Goal: Task Accomplishment & Management: Complete application form

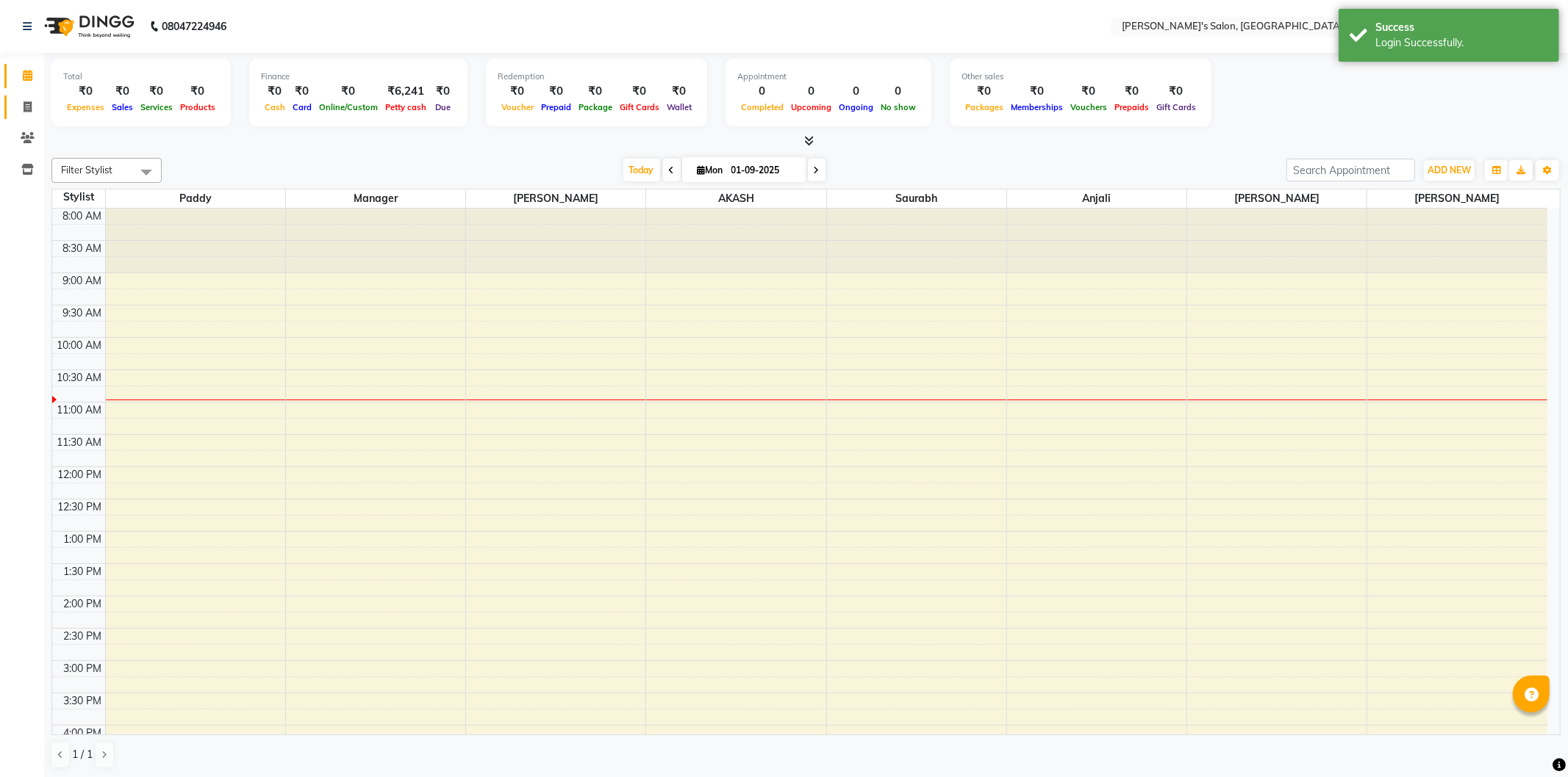
click at [26, 105] on icon at bounding box center [27, 107] width 8 height 11
select select "service"
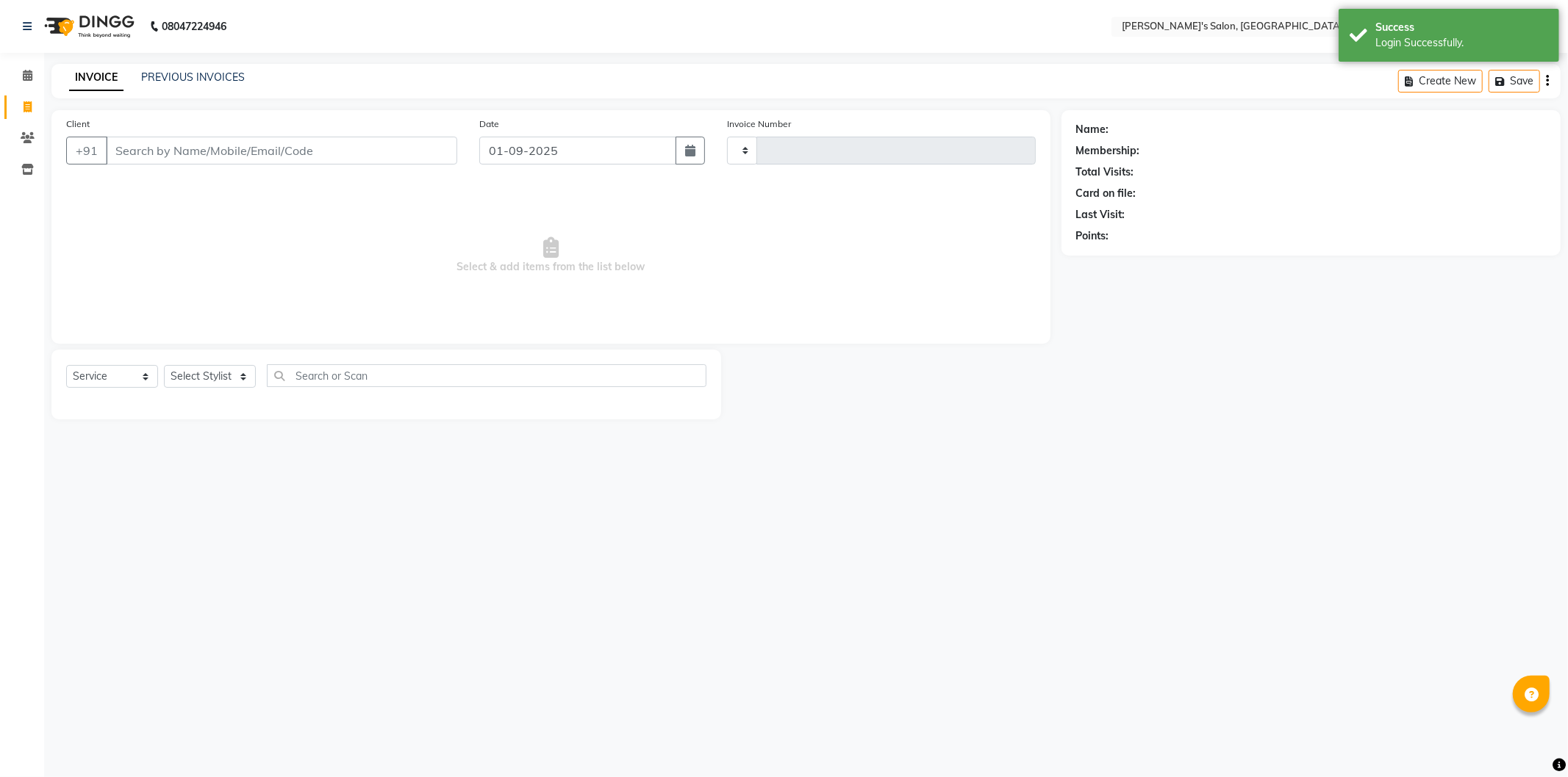
type input "1238"
select select "7366"
click at [206, 368] on select "Select Stylist" at bounding box center [209, 377] width 92 height 23
select select "44199"
click at [164, 366] on select "Select Stylist AKASH ANIL KONDHAMANGALE Anjali Manager [PERSON_NAME] [PERSON_NA…" at bounding box center [212, 377] width 97 height 23
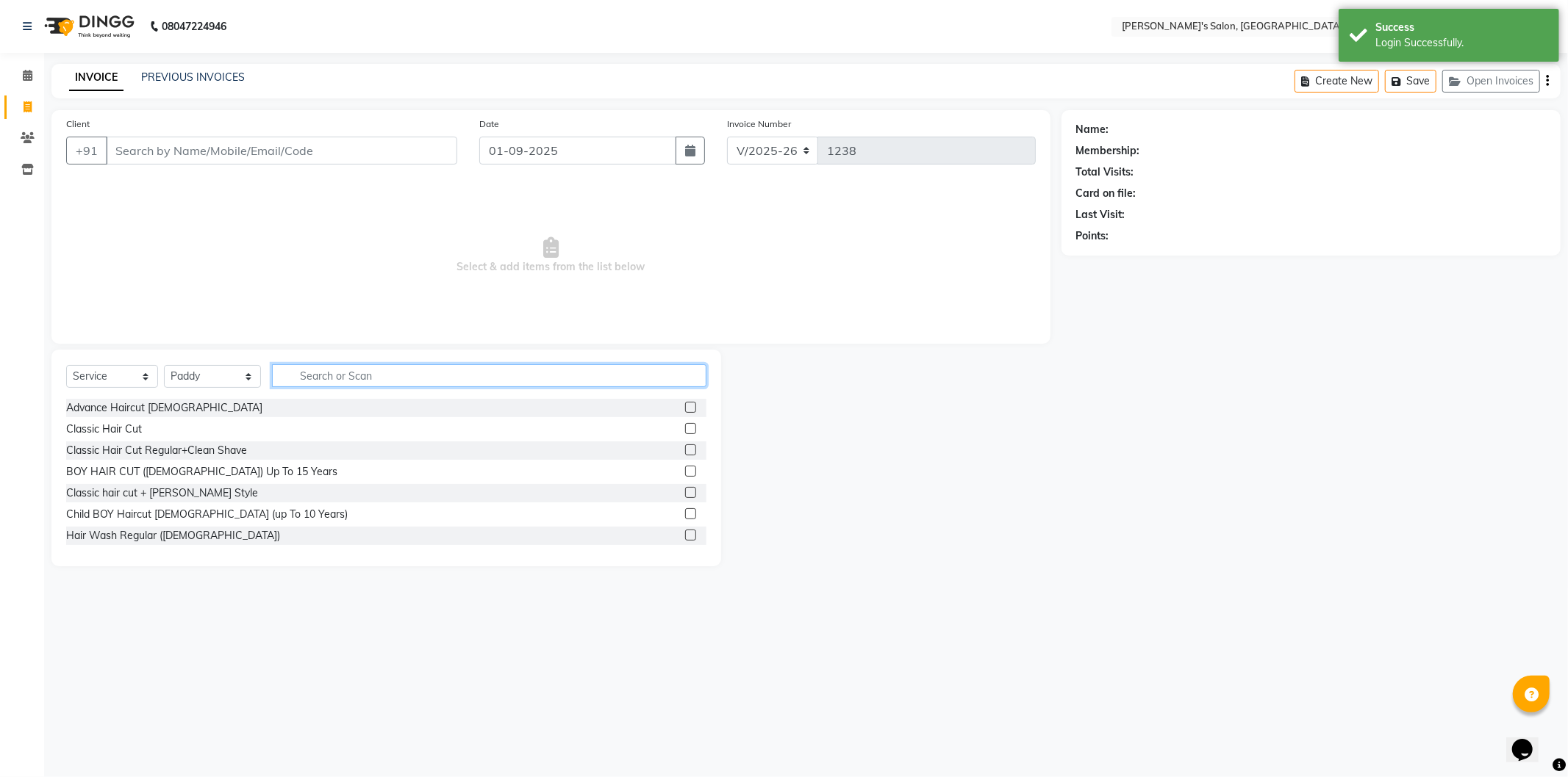
click at [328, 375] on input "text" at bounding box center [489, 376] width 434 height 23
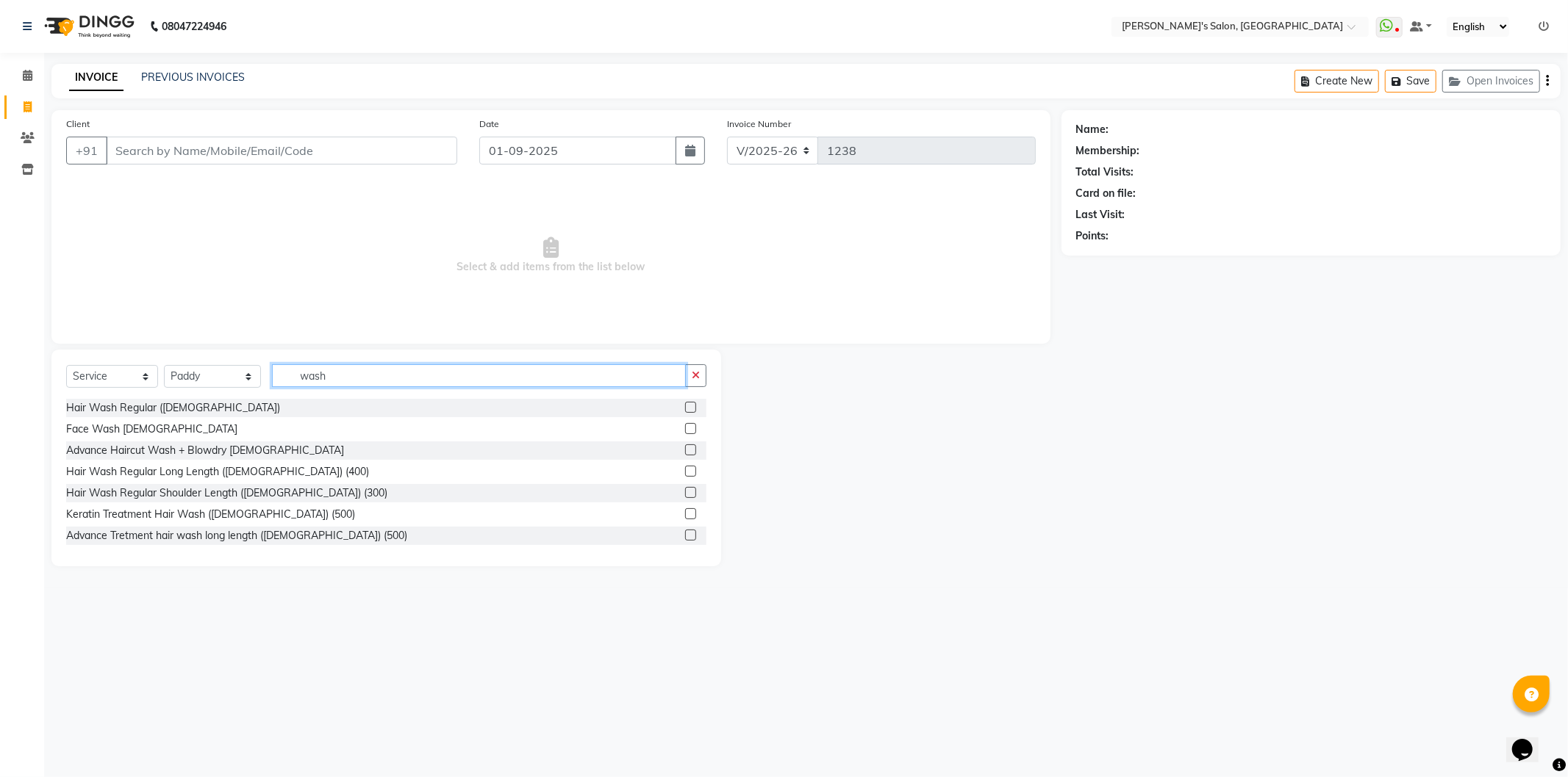
type input "wash"
click at [685, 405] on label at bounding box center [690, 407] width 11 height 11
click at [685, 405] on input "checkbox" at bounding box center [689, 408] width 10 height 10
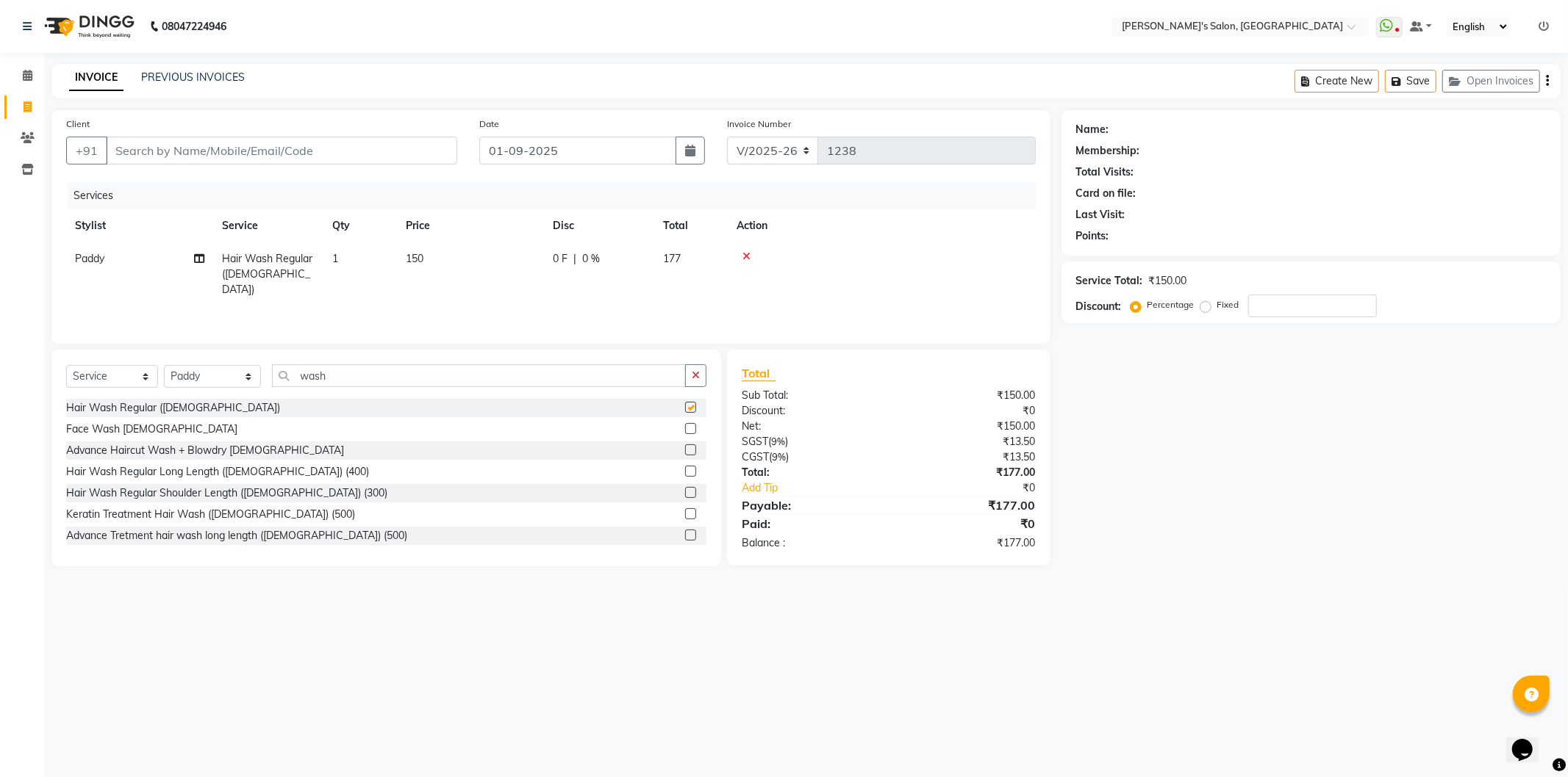
checkbox input "false"
click at [427, 257] on td "150" at bounding box center [470, 275] width 147 height 64
select select "44199"
click at [565, 268] on input "150" at bounding box center [539, 263] width 129 height 23
type input "1"
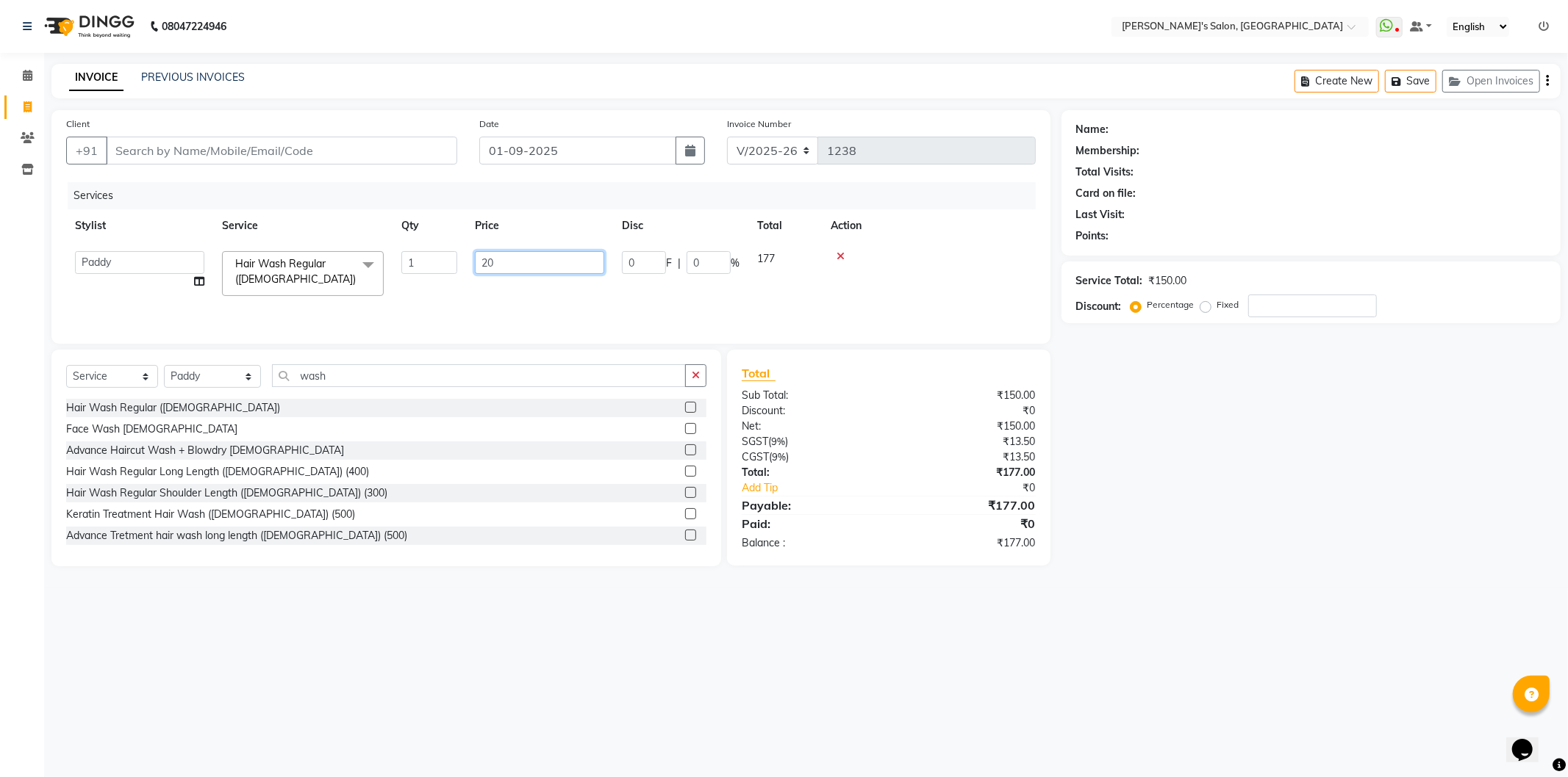
type input "200"
click at [972, 252] on div at bounding box center [881, 257] width 290 height 11
click at [175, 151] on input "Client" at bounding box center [281, 150] width 351 height 28
click at [1114, 519] on div "Name: Membership: Total Visits: Card on file: Last Visit: Points: Service Total…" at bounding box center [1316, 338] width 511 height 456
drag, startPoint x: 694, startPoint y: 660, endPoint x: 25, endPoint y: 810, distance: 685.6
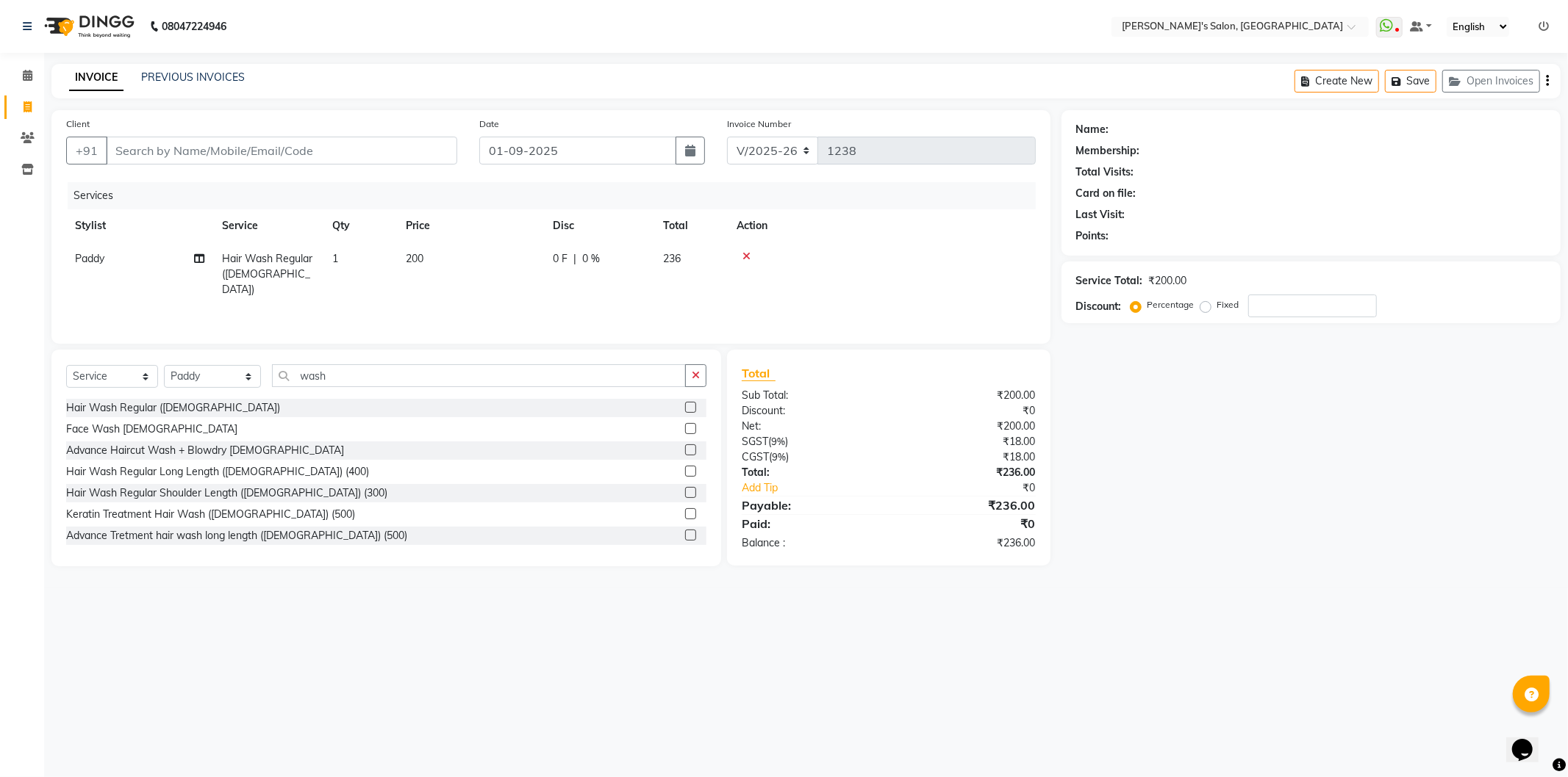
drag, startPoint x: 25, startPoint y: 810, endPoint x: 1132, endPoint y: 612, distance: 1124.6
click at [1132, 612] on div "08047224946 Select Location × Girja's Salon, Kharadi WhatsApp Status ✕ Status: …" at bounding box center [784, 388] width 1568 height 777
click at [430, 258] on td "200" at bounding box center [470, 275] width 147 height 64
select select "44199"
click at [487, 260] on input "200" at bounding box center [539, 263] width 129 height 23
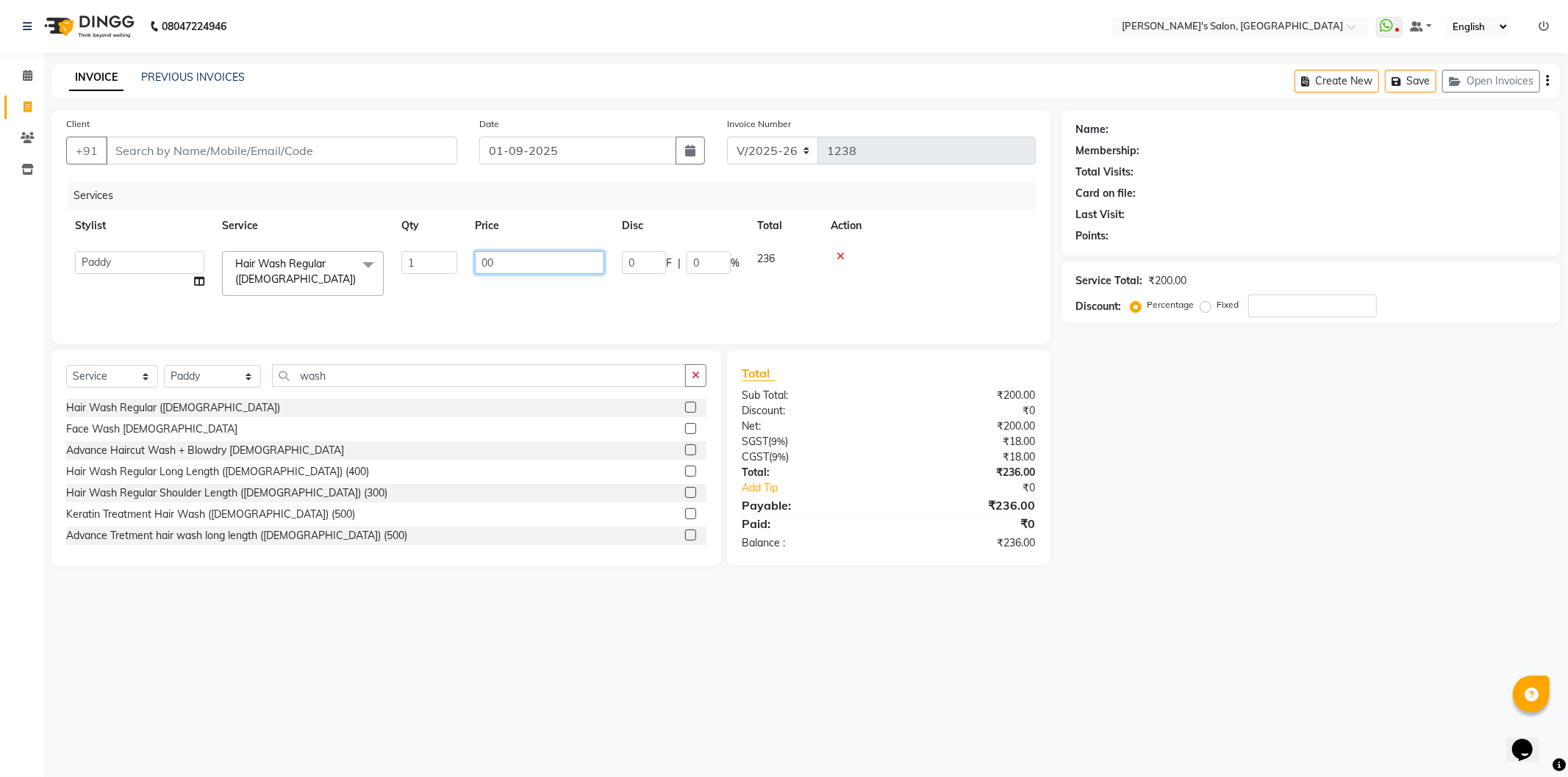
type input "300"
click at [1085, 701] on div "08047224946 Select Location × Girja's Salon, Kharadi WhatsApp Status ✕ Status: …" at bounding box center [784, 388] width 1568 height 777
click at [601, 260] on div "0 F | 0 %" at bounding box center [599, 259] width 92 height 15
select select "44199"
click at [721, 258] on input "0" at bounding box center [709, 263] width 44 height 23
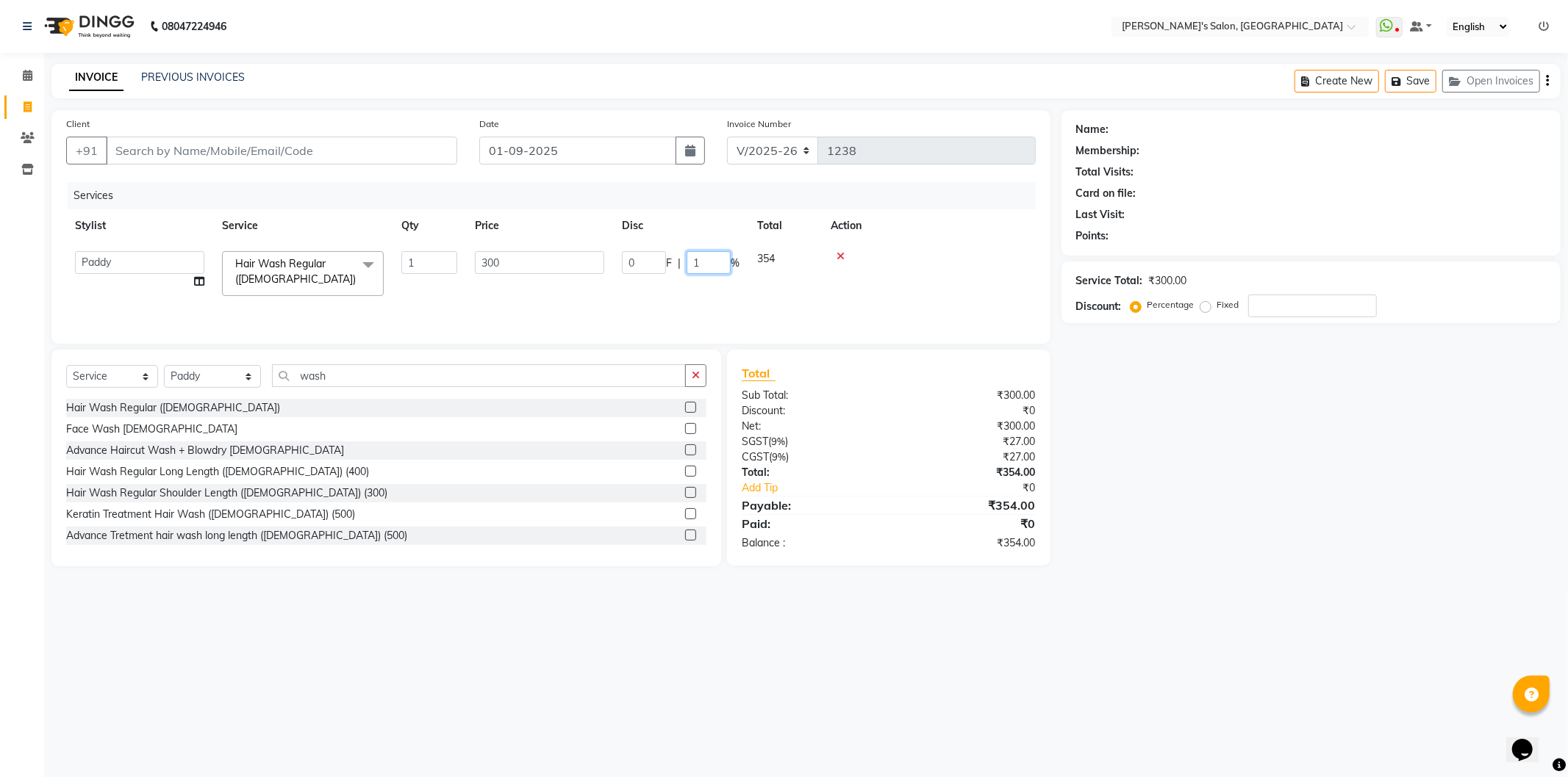
type input "10"
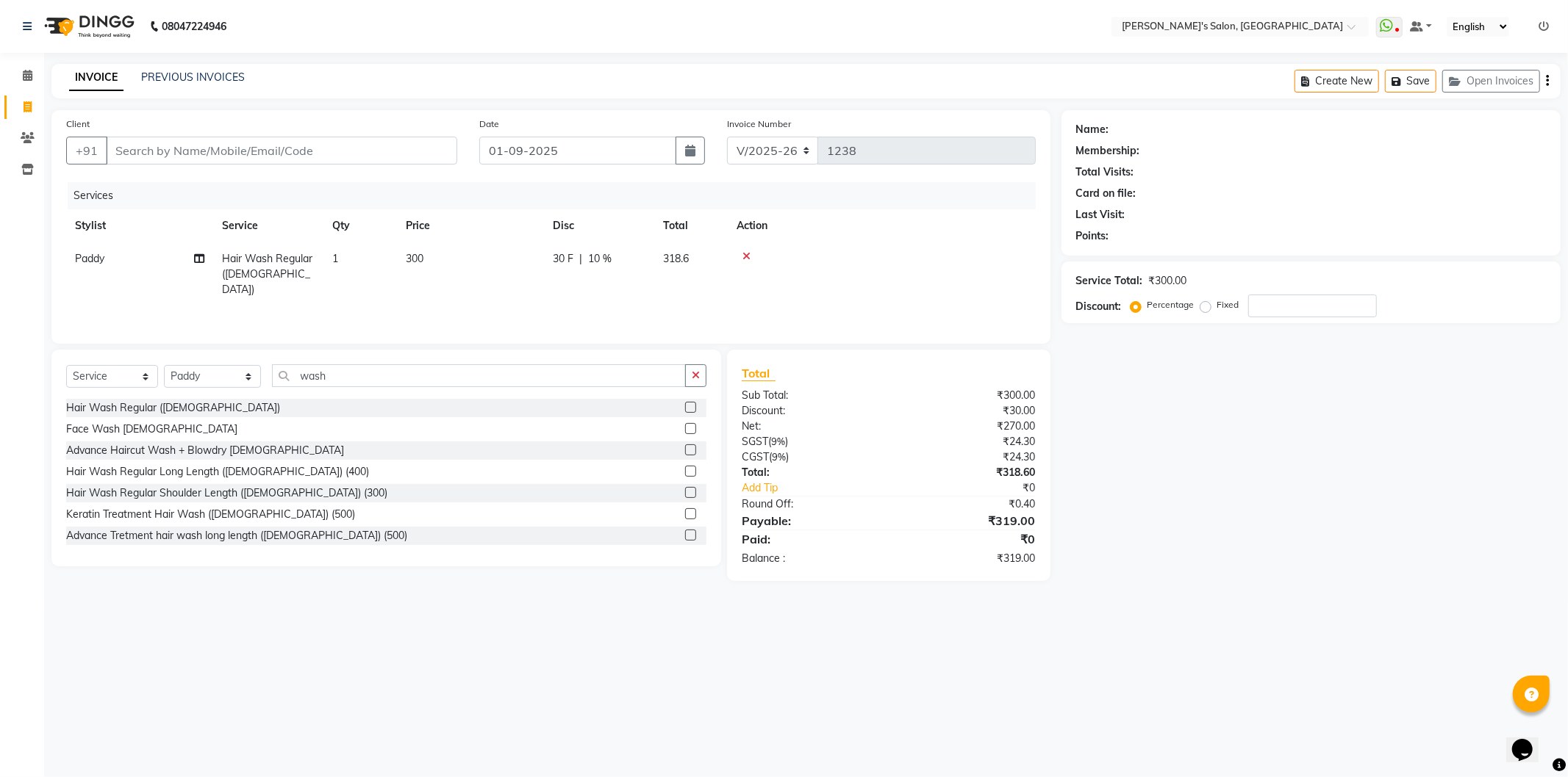
click at [1107, 685] on div "08047224946 Select Location × Girja's Salon, Kharadi WhatsApp Status ✕ Status: …" at bounding box center [784, 388] width 1568 height 777
click at [603, 252] on span "10 %" at bounding box center [599, 259] width 23 height 15
select select "44199"
click at [712, 265] on input "10" at bounding box center [709, 263] width 44 height 23
type input "1"
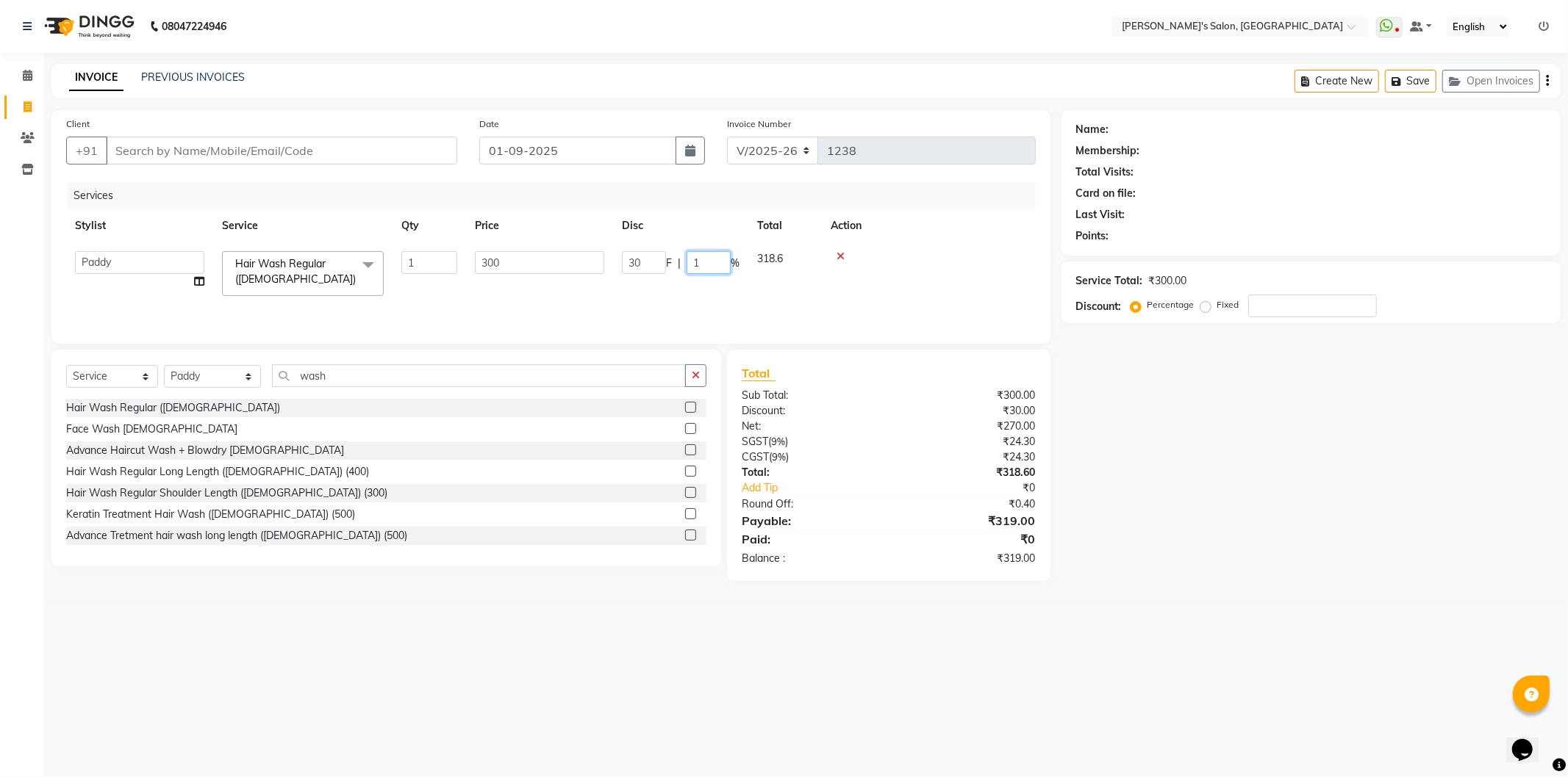
type input "15"
click at [1177, 646] on div "08047224946 Select Location × Girja's Salon, Kharadi WhatsApp Status ✕ Status: …" at bounding box center [784, 388] width 1568 height 777
click at [599, 252] on span "15 %" at bounding box center [599, 259] width 23 height 15
select select "44199"
click at [714, 261] on input "15" at bounding box center [709, 263] width 44 height 23
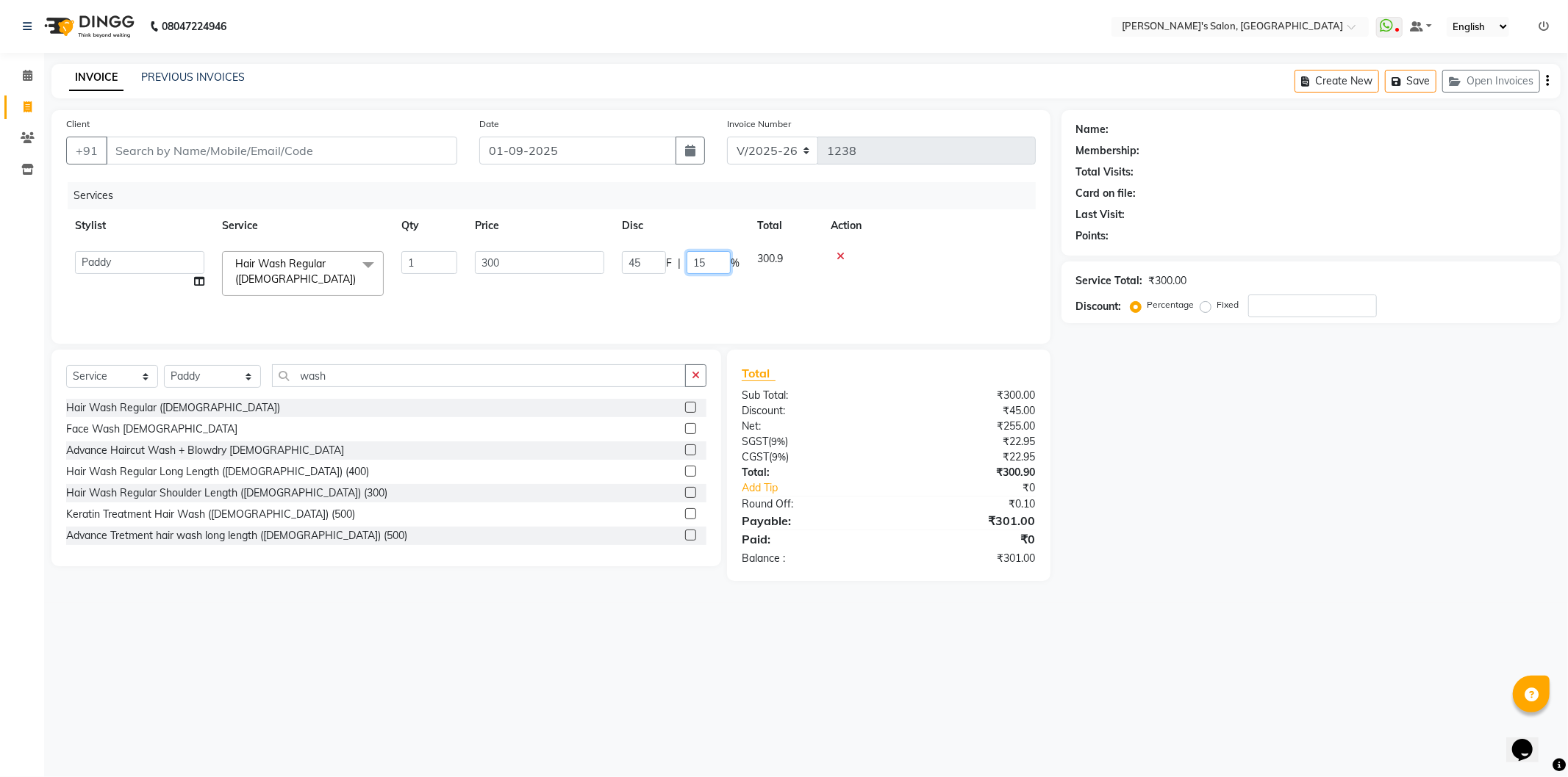
type input "1"
type input "20"
click at [1014, 659] on div "08047224946 Select Location × Girja's Salon, Kharadi WhatsApp Status ✕ Status: …" at bounding box center [784, 388] width 1568 height 777
click at [605, 257] on span "20 %" at bounding box center [599, 259] width 23 height 15
select select "44199"
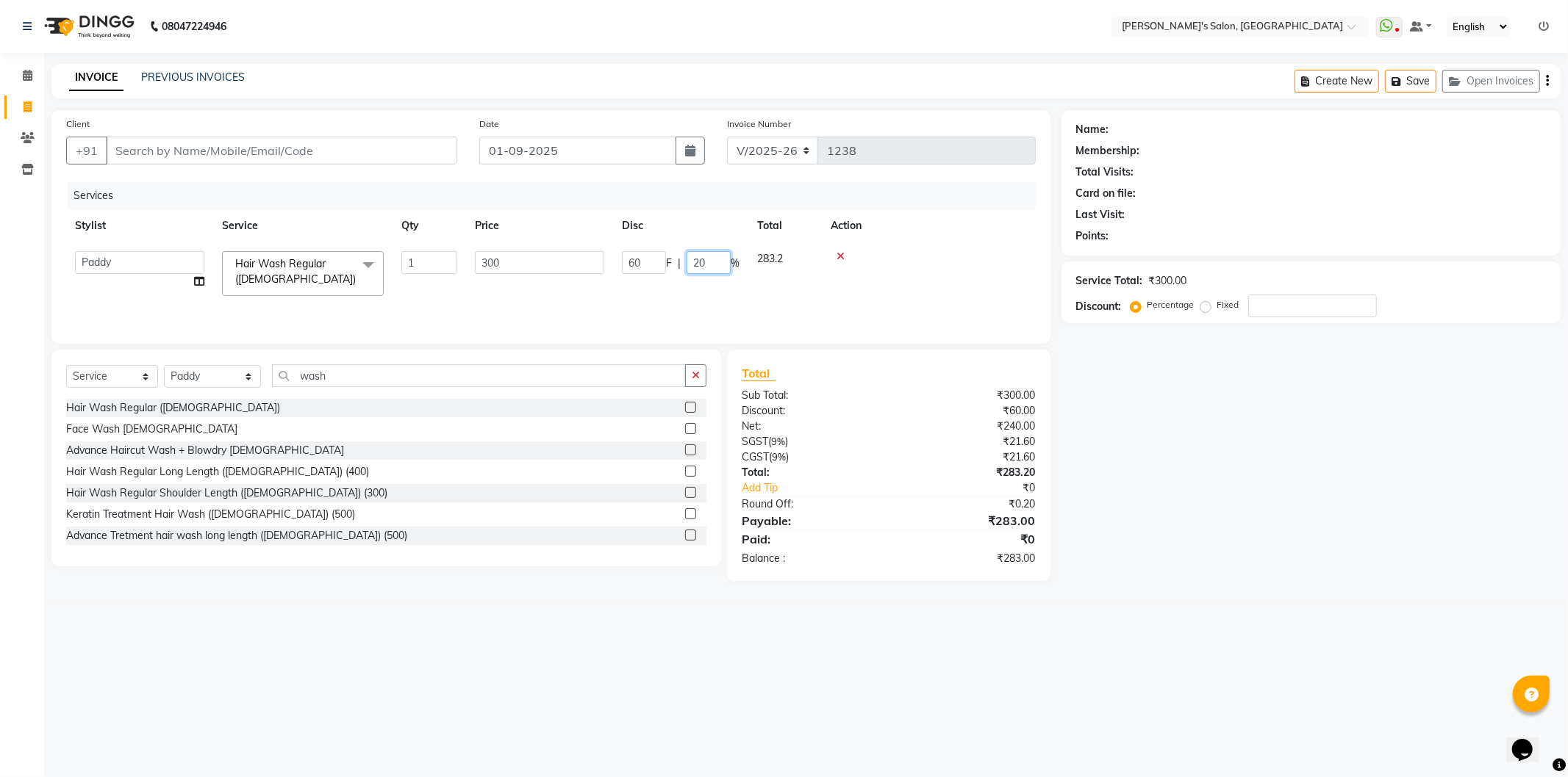
click at [709, 266] on input "20" at bounding box center [709, 263] width 44 height 23
type input "25"
click at [658, 701] on div "08047224946 Select Location × Girja's Salon, Kharadi WhatsApp Status ✕ Status: …" at bounding box center [784, 388] width 1568 height 777
click at [598, 253] on span "25 %" at bounding box center [599, 259] width 23 height 15
select select "44199"
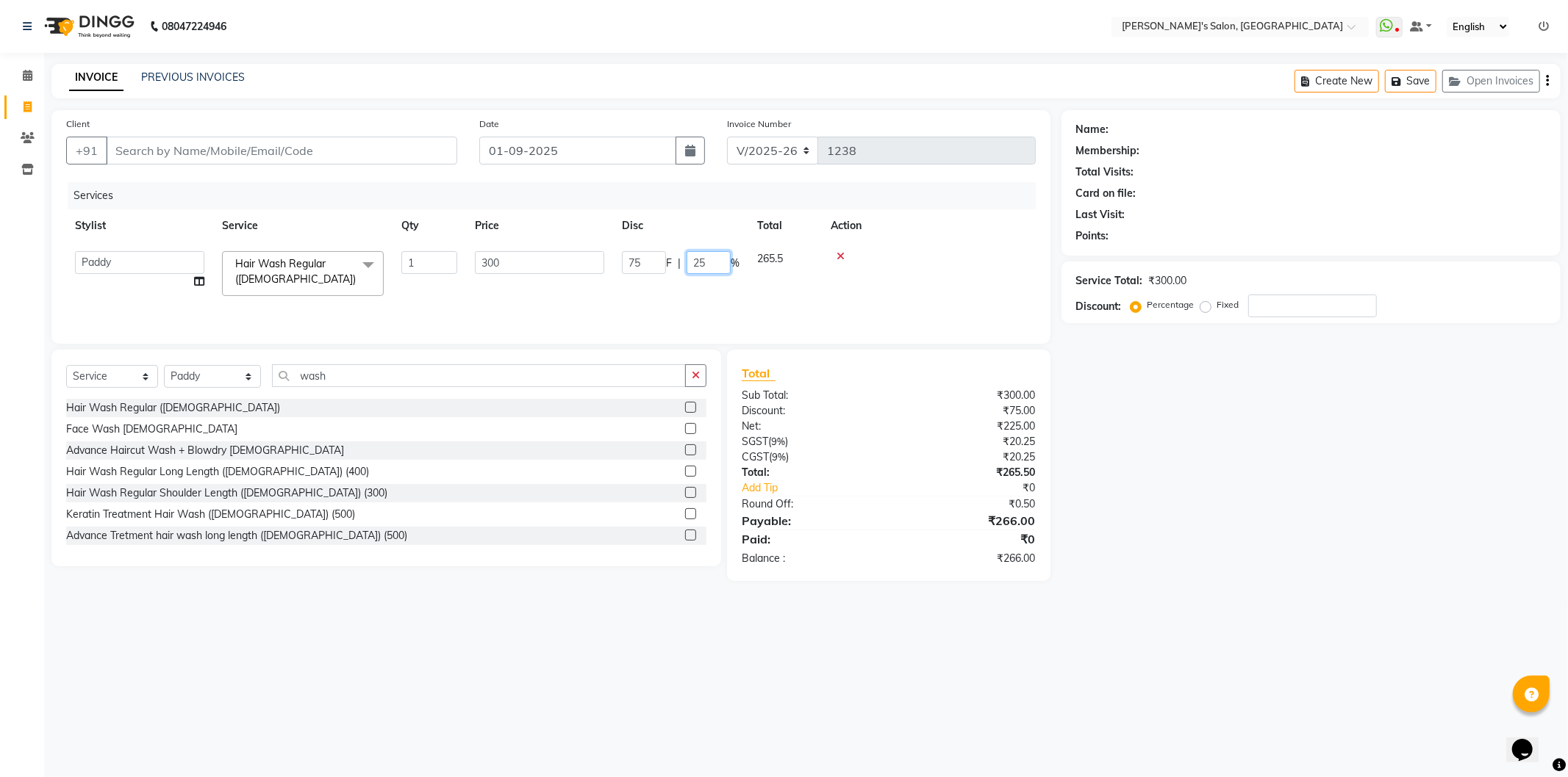
click at [714, 267] on input "25" at bounding box center [709, 263] width 44 height 23
type input "2"
type input "30"
click at [1128, 717] on div "08047224946 Select Location × Girja's Salon, Kharadi WhatsApp Status ✕ Status: …" at bounding box center [784, 388] width 1568 height 777
click at [607, 256] on span "30 %" at bounding box center [599, 259] width 23 height 15
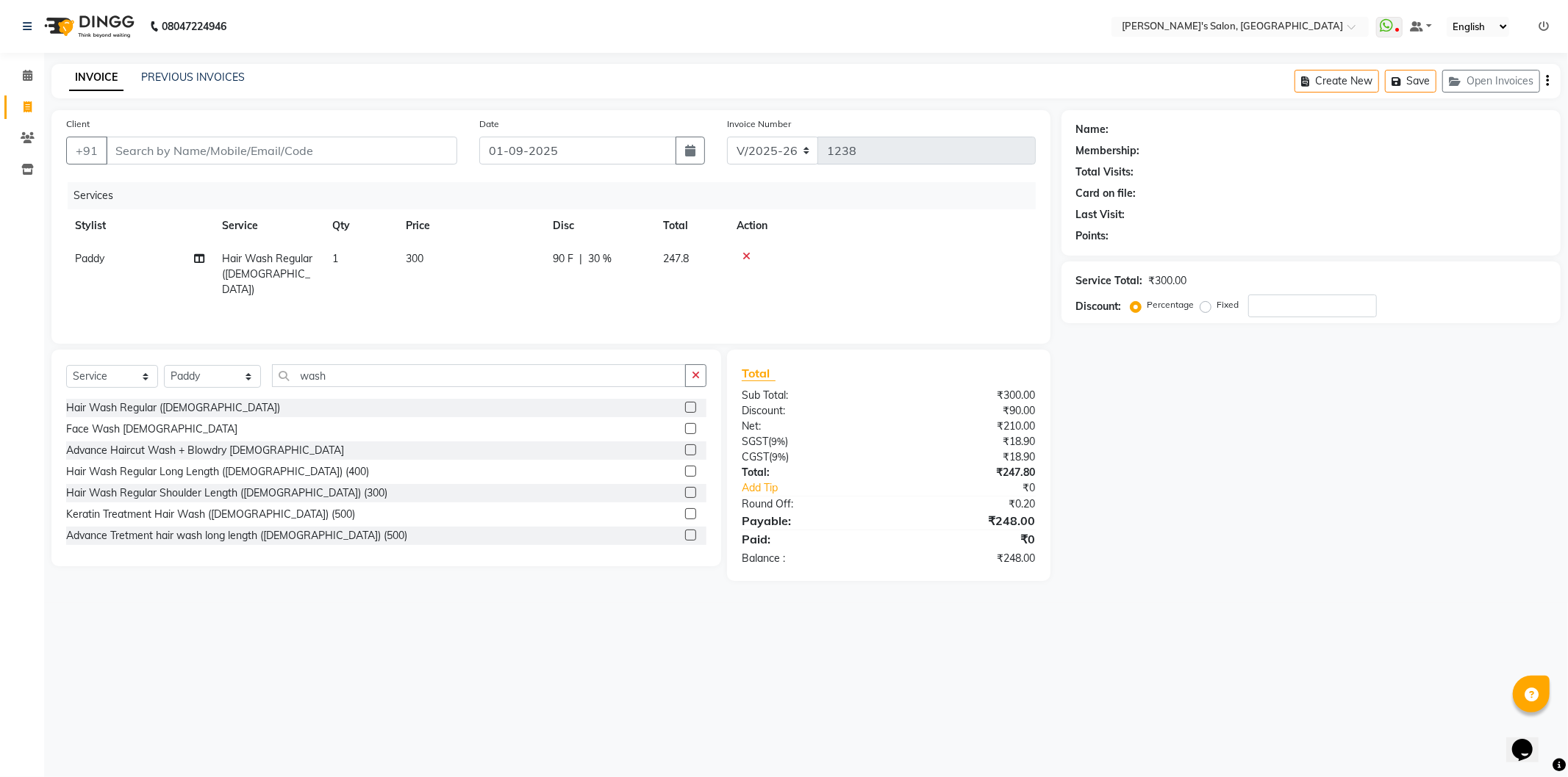
select select "44199"
click at [715, 263] on input "30" at bounding box center [709, 263] width 44 height 23
type input "3"
click at [1266, 701] on div "08047224946 Select Location × Girja's Salon, Kharadi WhatsApp Status ✕ Status: …" at bounding box center [784, 388] width 1568 height 777
click at [1218, 302] on label "Fixed" at bounding box center [1228, 305] width 22 height 13
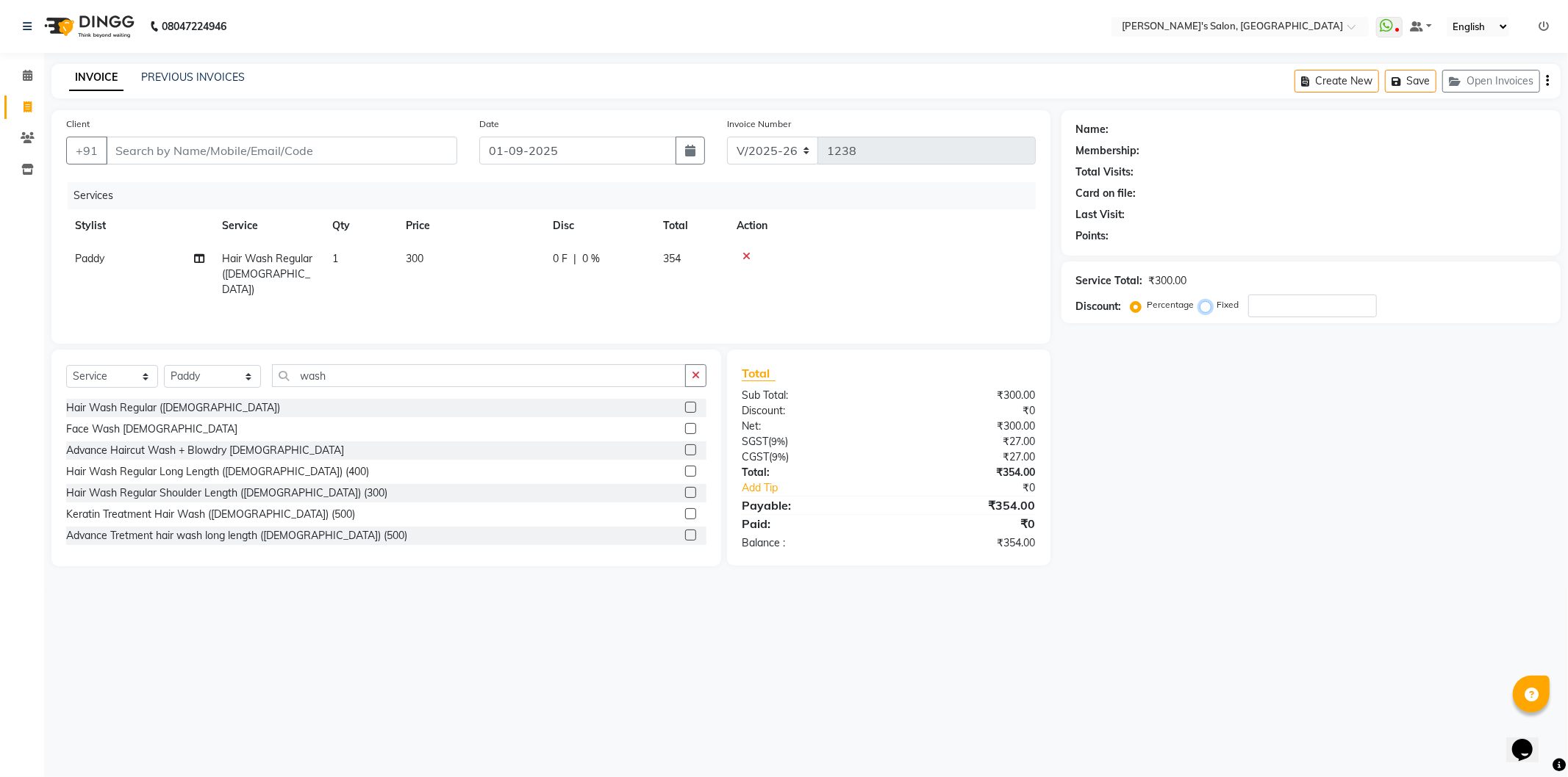
click at [1203, 302] on input "Fixed" at bounding box center [1209, 305] width 11 height 11
radio input "true"
click at [1299, 300] on input "number" at bounding box center [1312, 306] width 129 height 23
type input "118"
click at [1320, 620] on div "08047224946 Select Location × Girja's Salon, Kharadi WhatsApp Status ✕ Status: …" at bounding box center [784, 388] width 1568 height 777
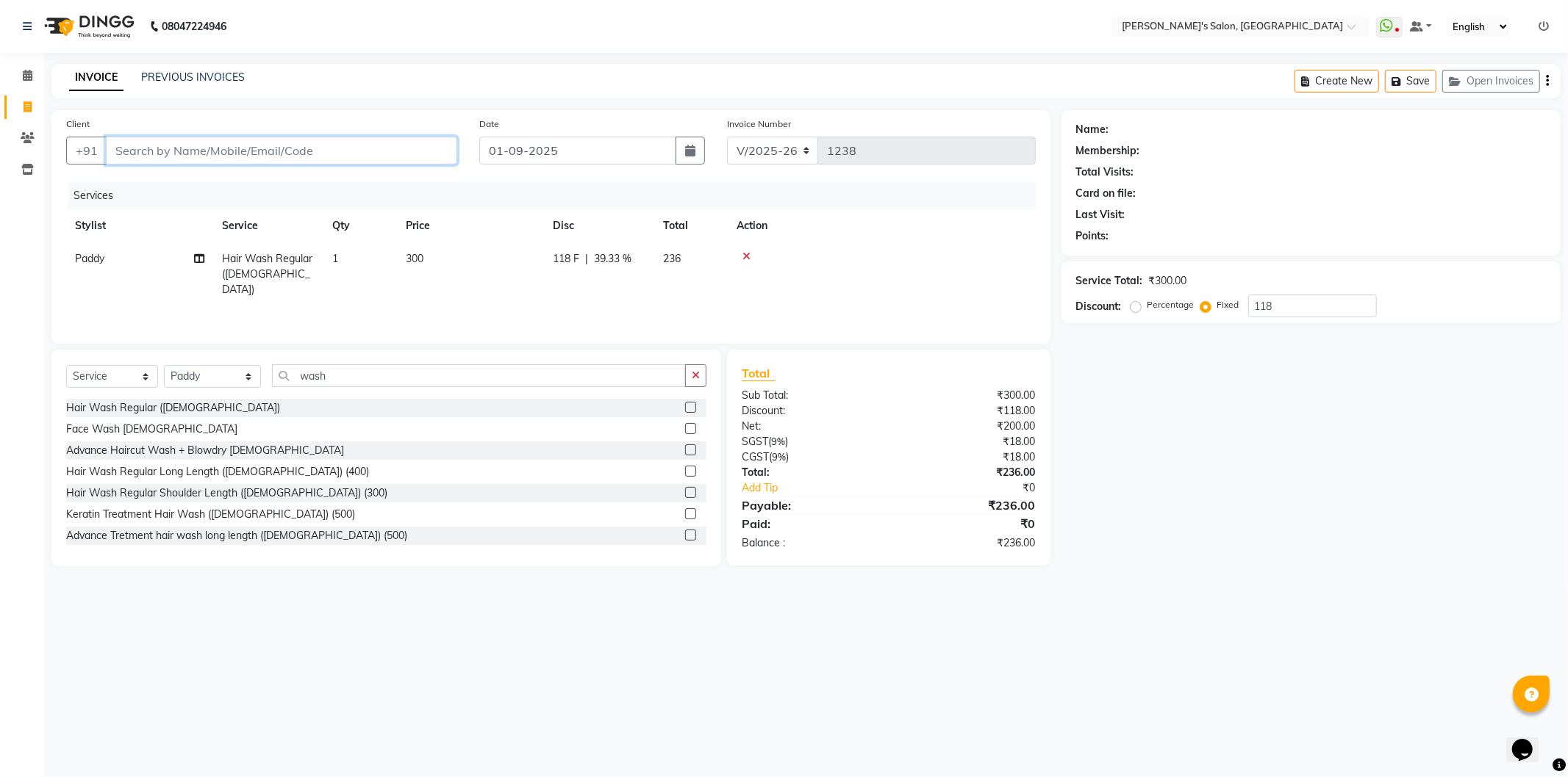
click at [150, 145] on input "Client" at bounding box center [281, 150] width 351 height 28
click at [299, 142] on input "Client" at bounding box center [281, 150] width 351 height 28
type input "8"
radio input "true"
type input "0"
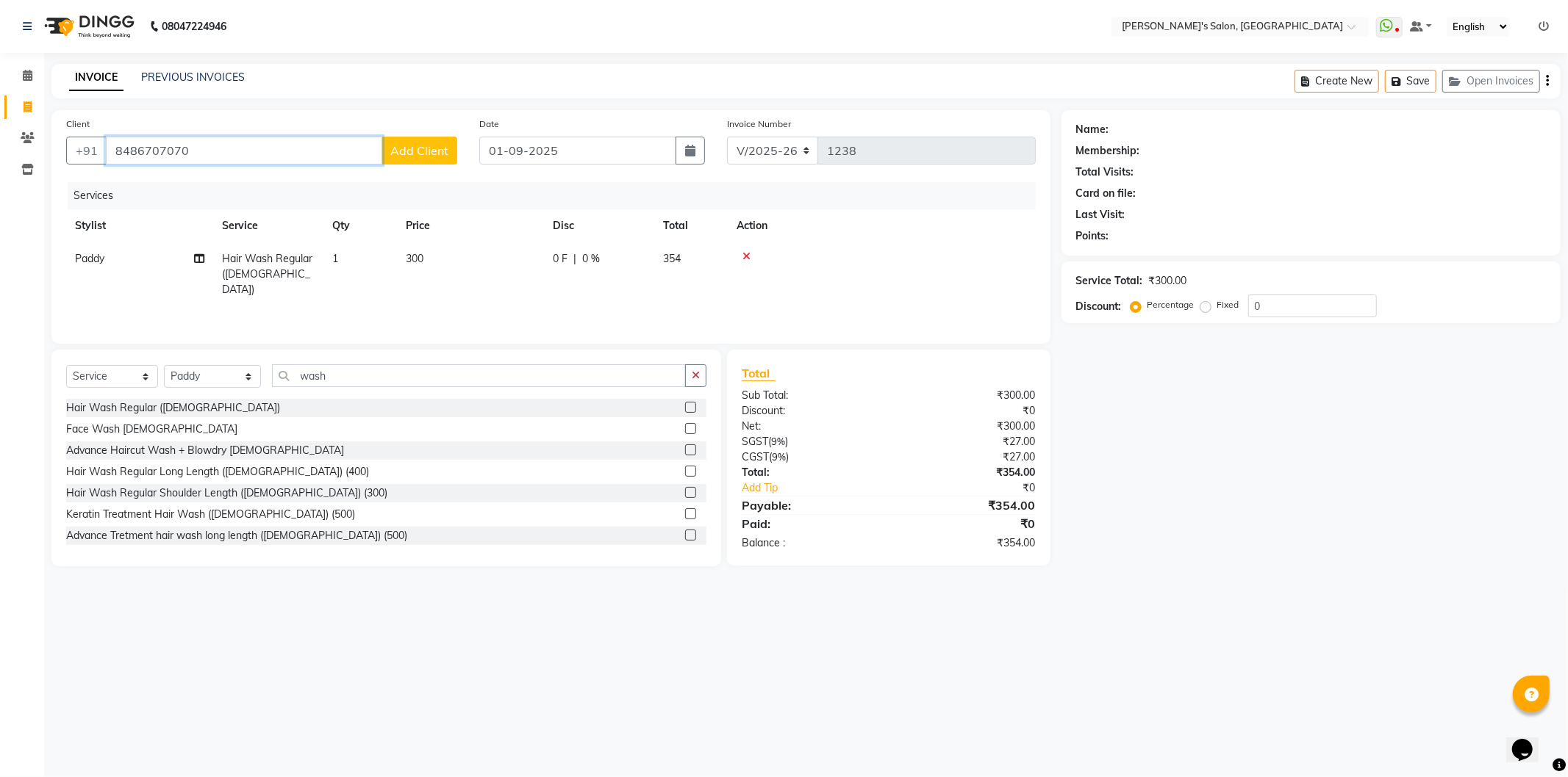
type input "8486707070"
click at [420, 156] on span "Add Client" at bounding box center [419, 150] width 58 height 15
select select "22"
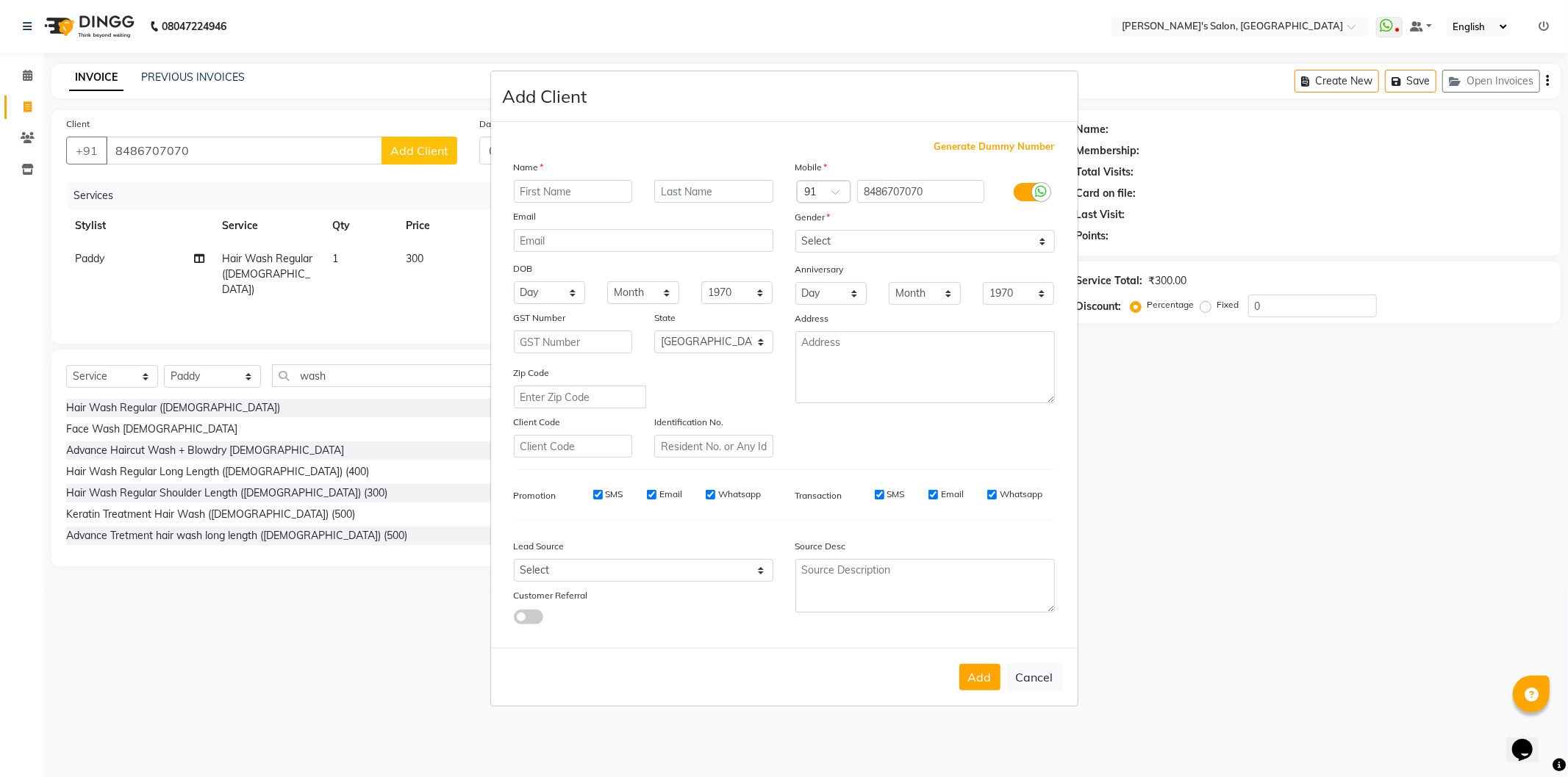
click at [565, 195] on input "text" at bounding box center [574, 191] width 119 height 23
type input "[PERSON_NAME]"
click at [692, 188] on input "text" at bounding box center [714, 191] width 119 height 23
type input "sir 06"
click at [839, 230] on select "Select [DEMOGRAPHIC_DATA] [DEMOGRAPHIC_DATA] Other Prefer Not To Say" at bounding box center [925, 242] width 260 height 23
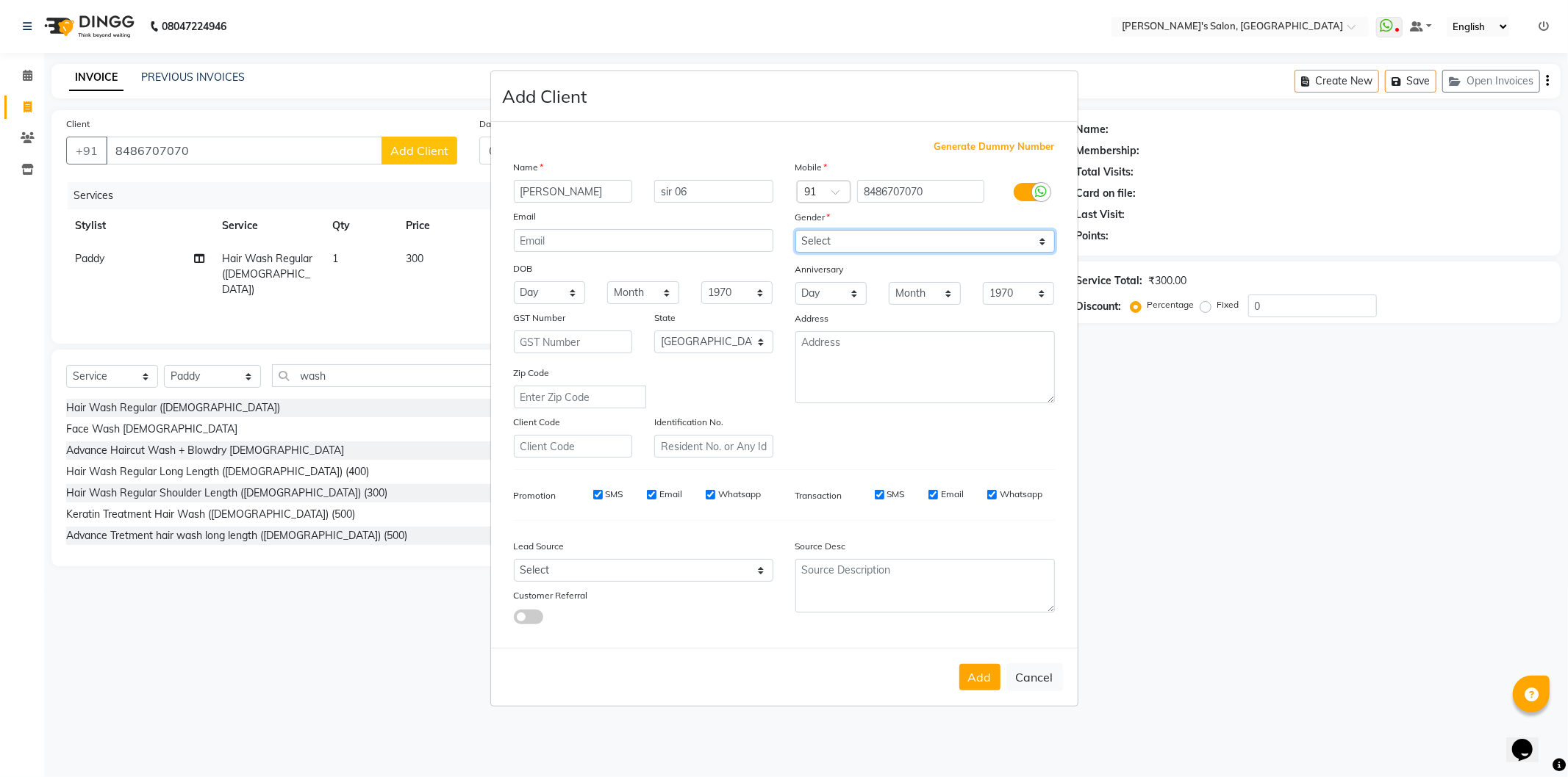
select select "[DEMOGRAPHIC_DATA]"
click at [795, 230] on select "Select [DEMOGRAPHIC_DATA] [DEMOGRAPHIC_DATA] Other Prefer Not To Say" at bounding box center [925, 242] width 260 height 23
click at [972, 675] on button "Add" at bounding box center [979, 677] width 41 height 27
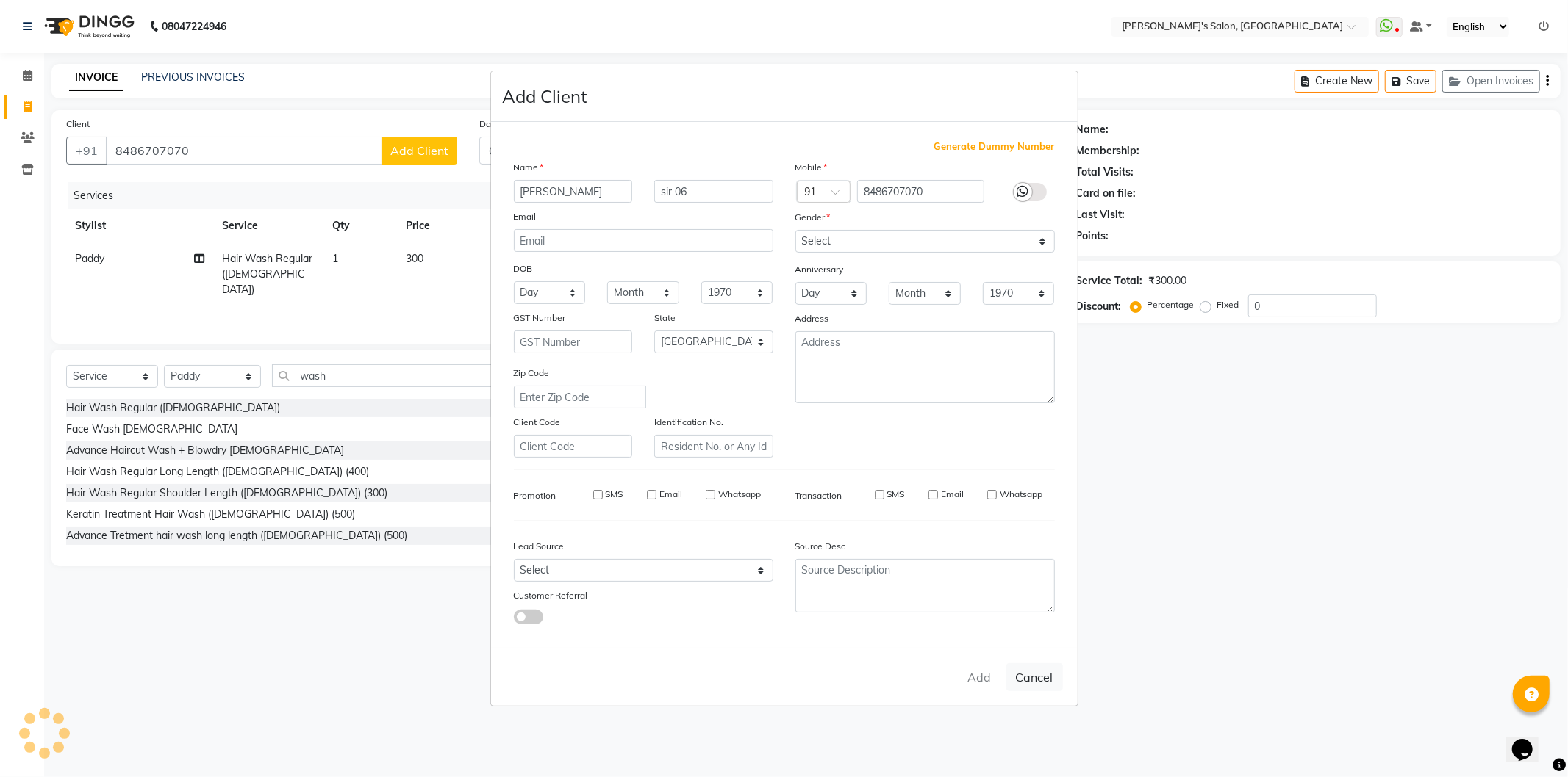
type input "84******70"
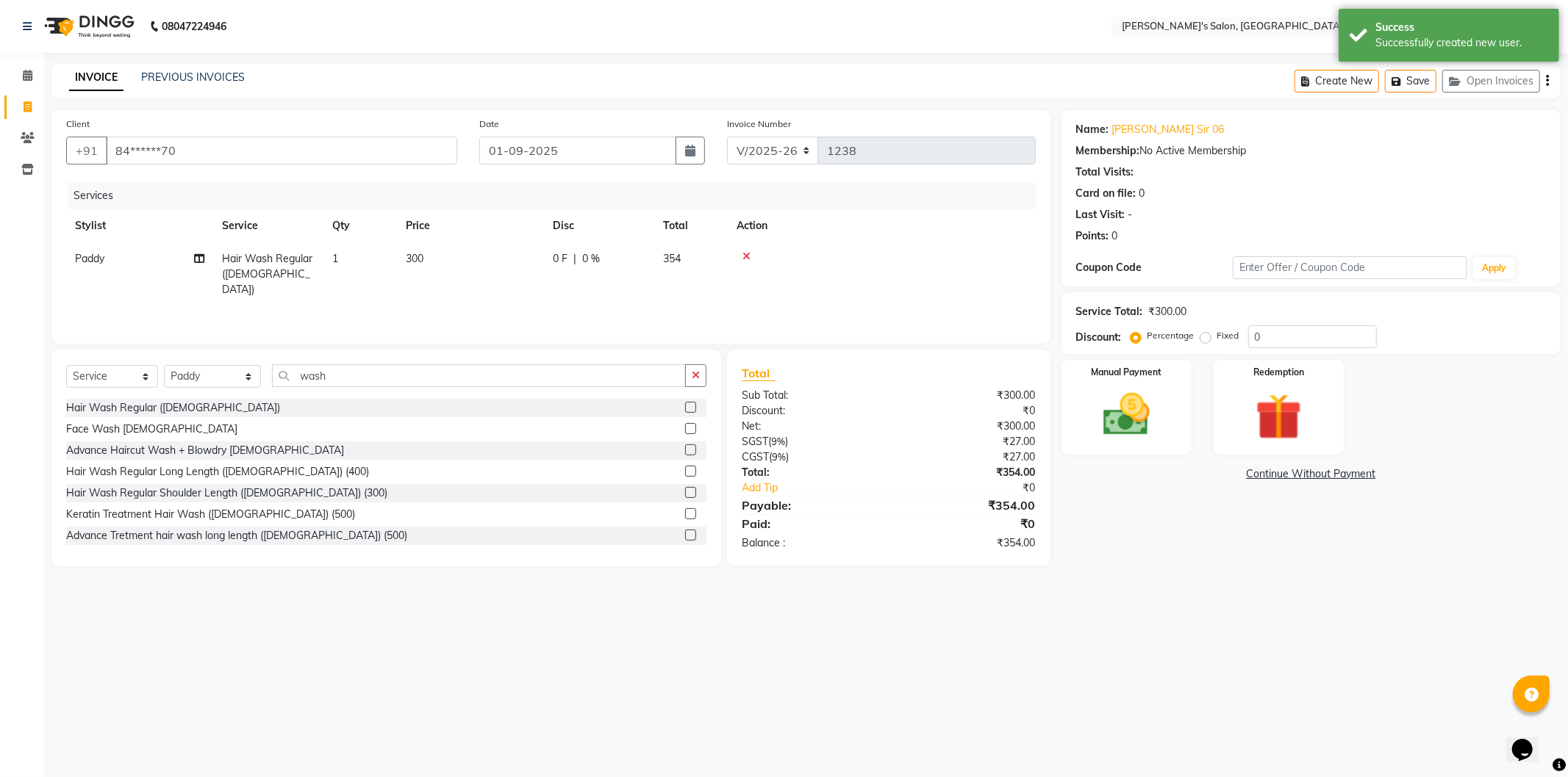
click at [1218, 336] on label "Fixed" at bounding box center [1228, 335] width 22 height 13
click at [1203, 336] on input "Fixed" at bounding box center [1209, 336] width 11 height 11
radio input "true"
click at [1283, 333] on input "0" at bounding box center [1312, 337] width 129 height 23
type input "118"
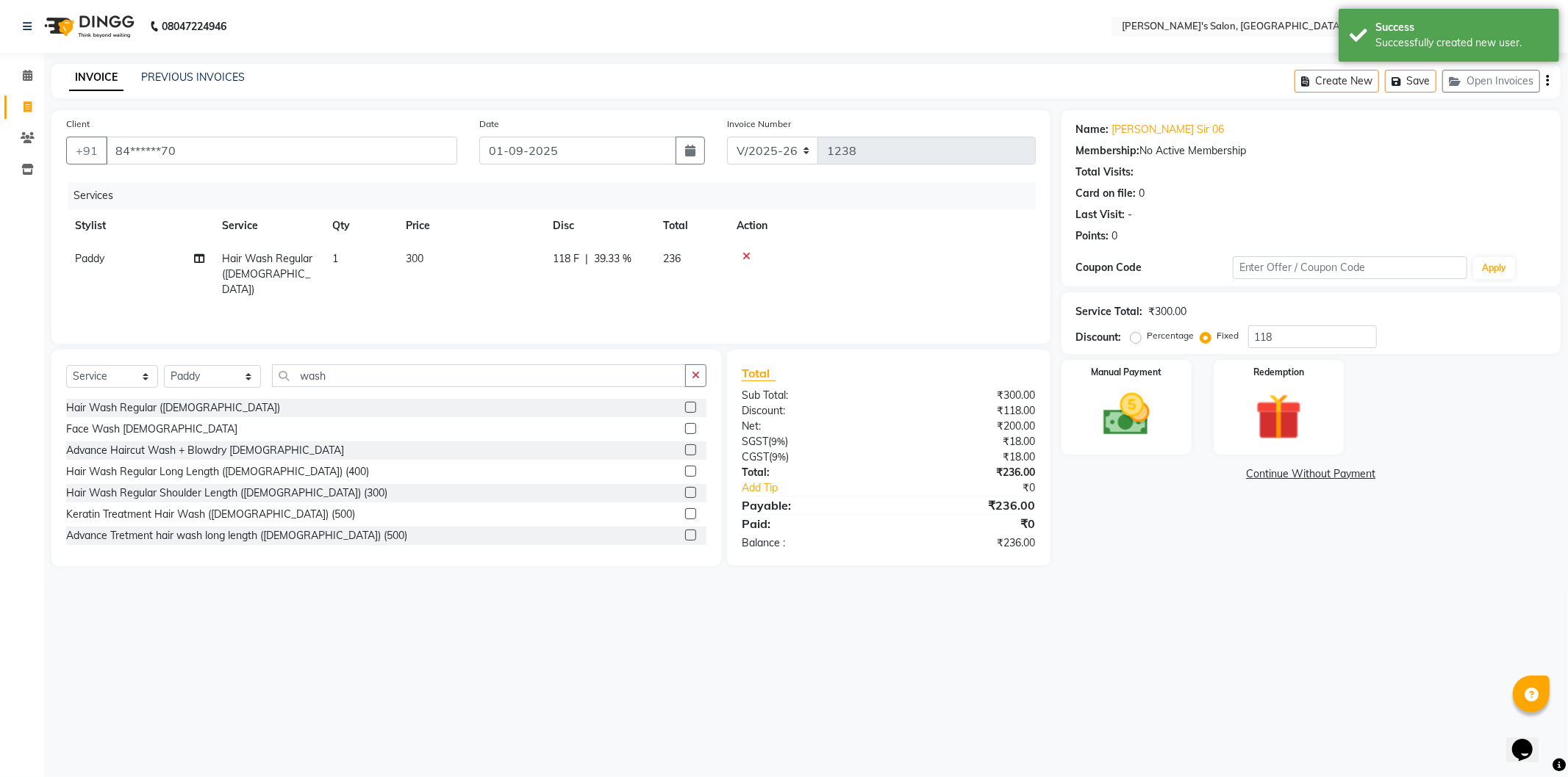
click at [1227, 517] on div "Name: [PERSON_NAME] Sir 06 Membership: No Active Membership Total Visits: Card …" at bounding box center [1316, 338] width 511 height 456
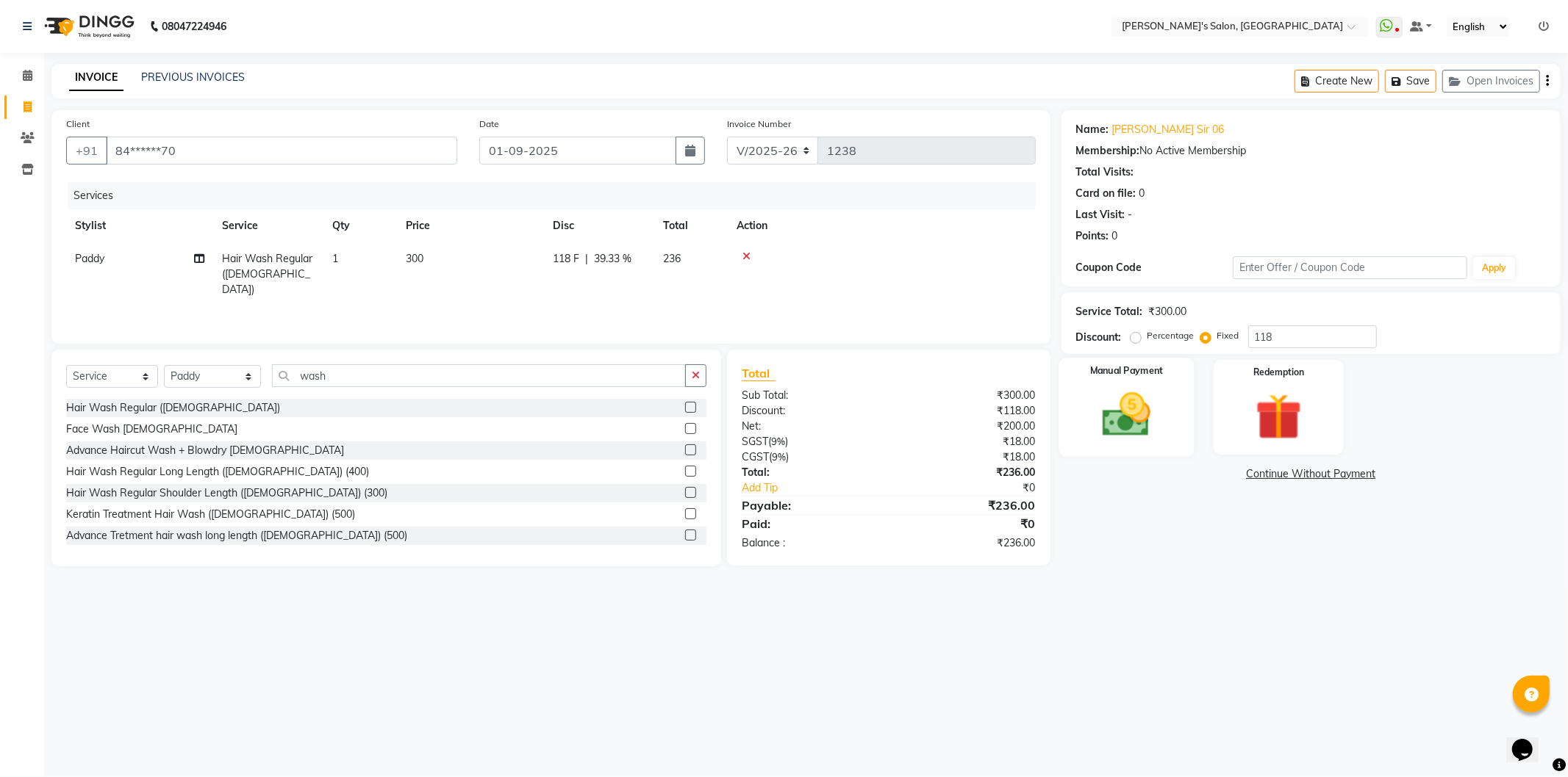
click at [1112, 442] on img at bounding box center [1126, 415] width 78 height 56
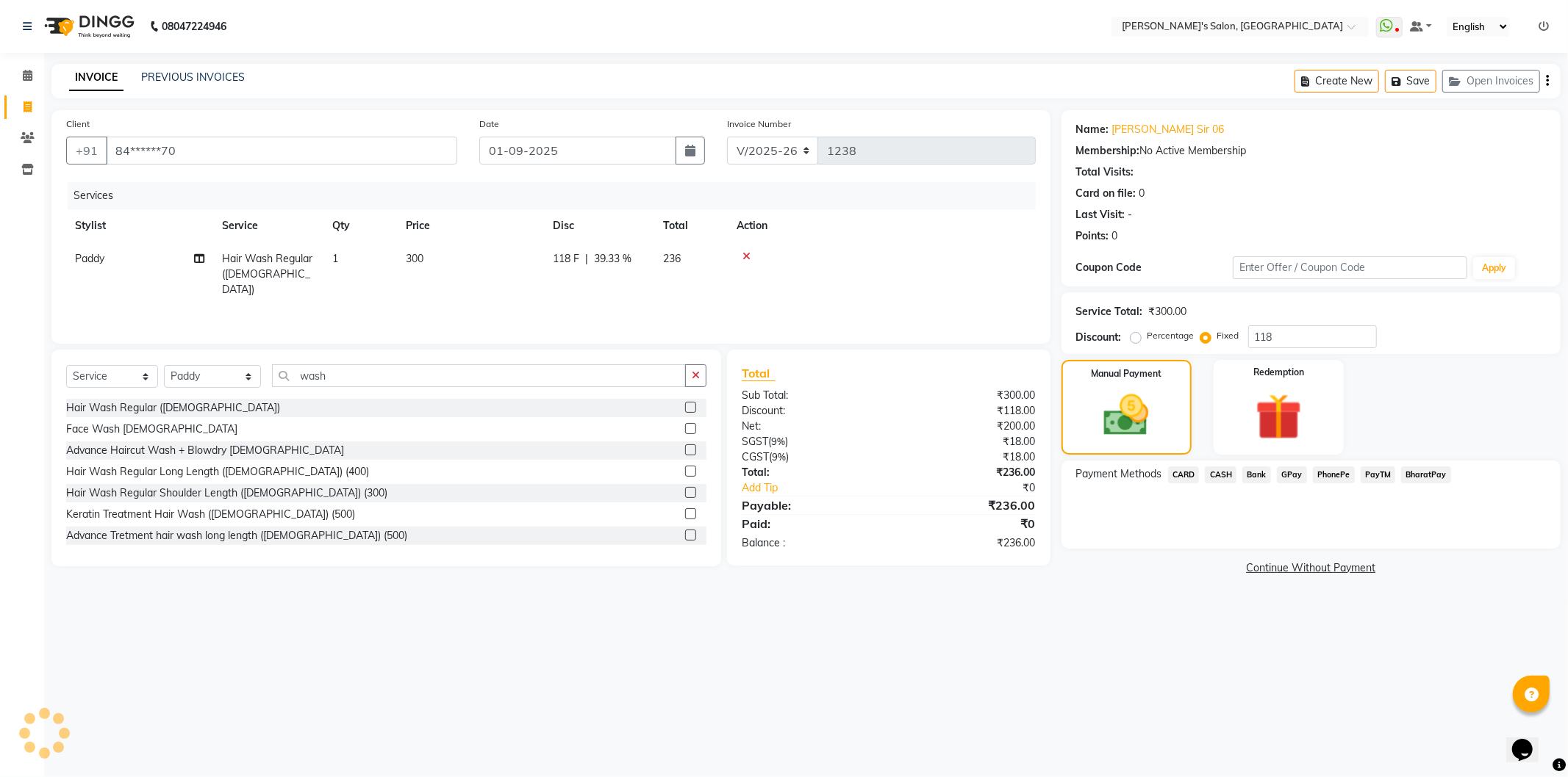
click at [1379, 476] on span "PayTM" at bounding box center [1379, 475] width 36 height 17
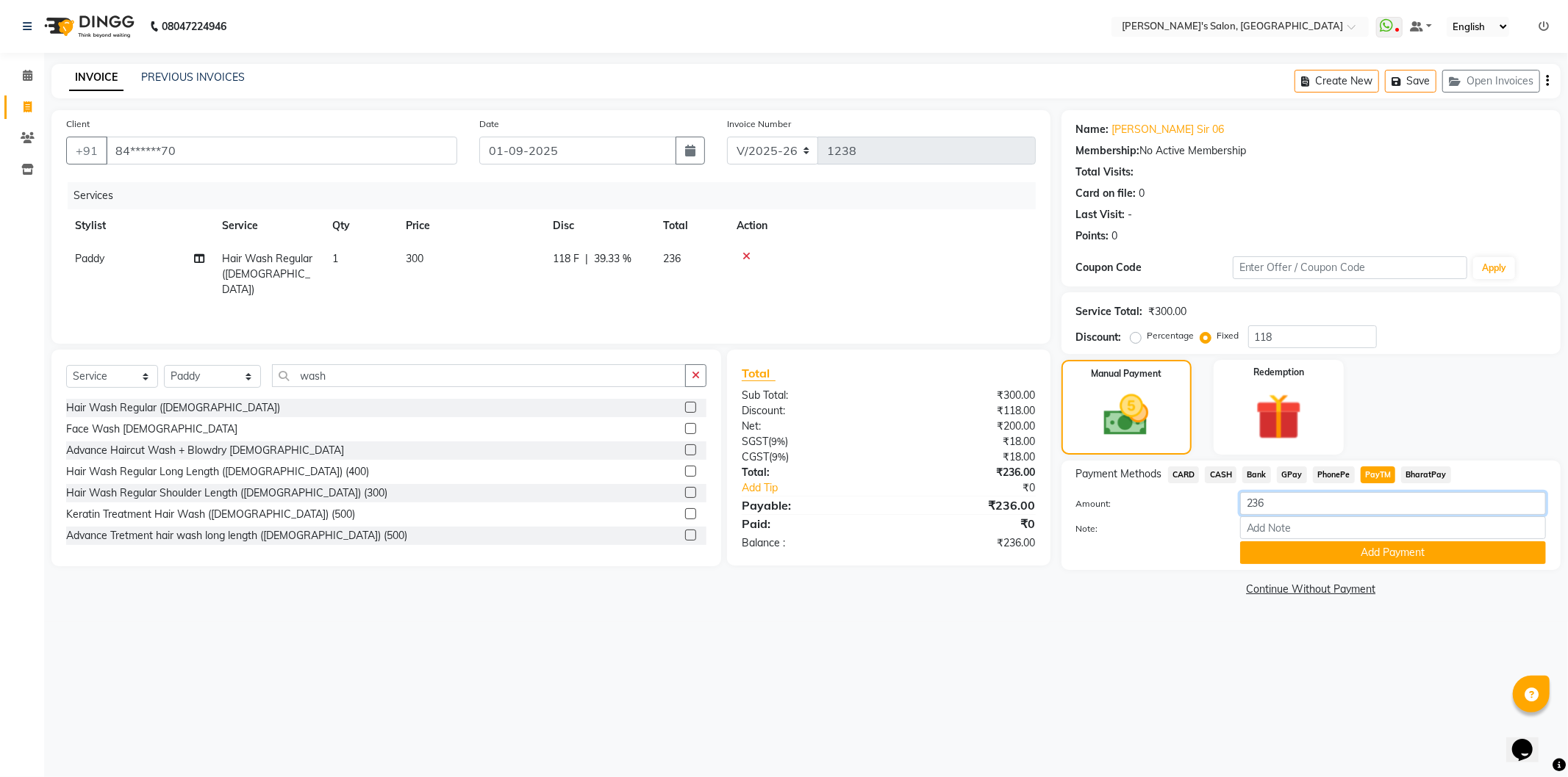
click at [1301, 502] on input "236" at bounding box center [1393, 504] width 306 height 23
type input "2"
type input "36"
click at [1298, 555] on button "Add Payment" at bounding box center [1393, 553] width 306 height 23
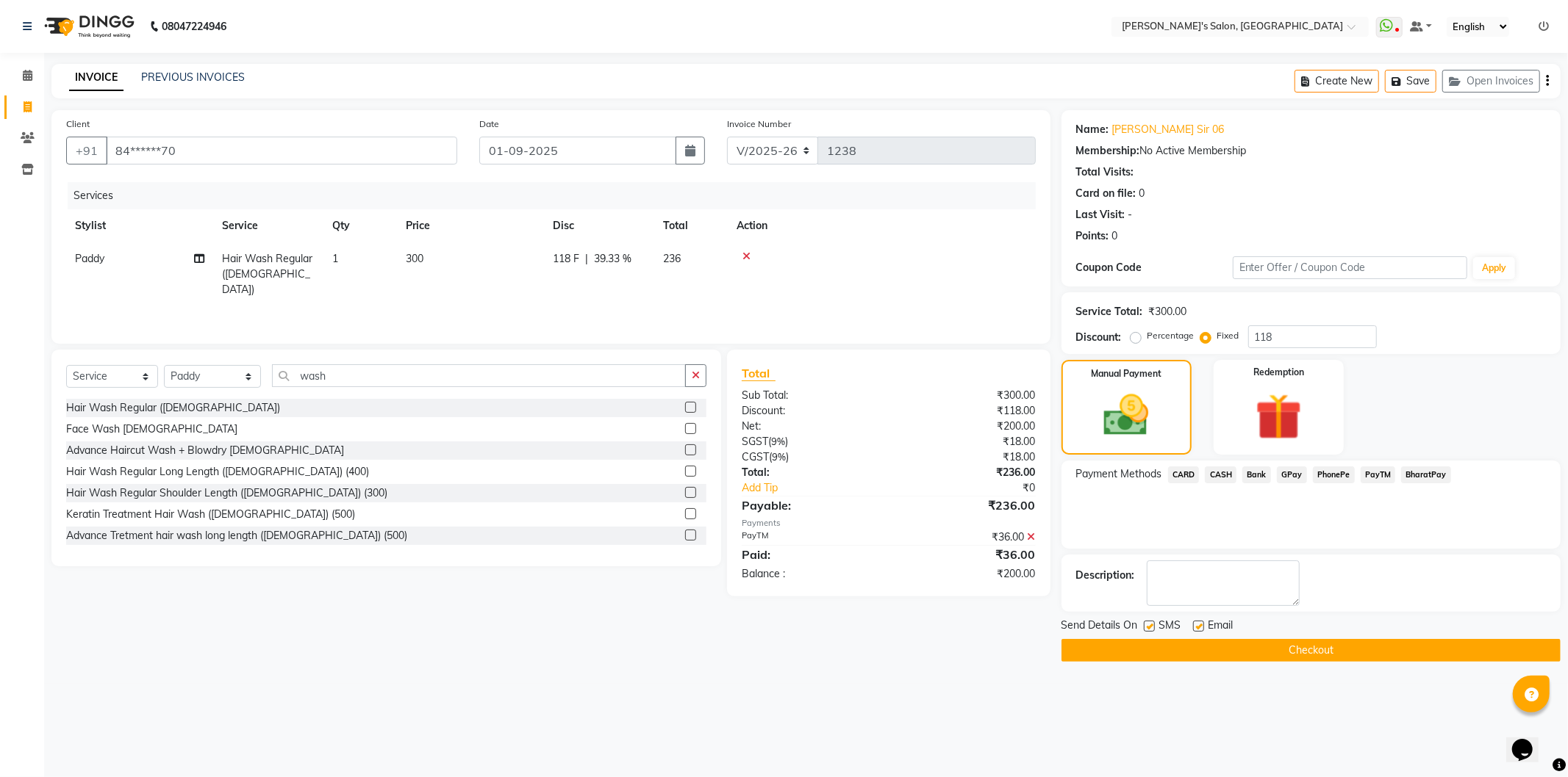
click at [1221, 474] on span "CASH" at bounding box center [1220, 475] width 32 height 17
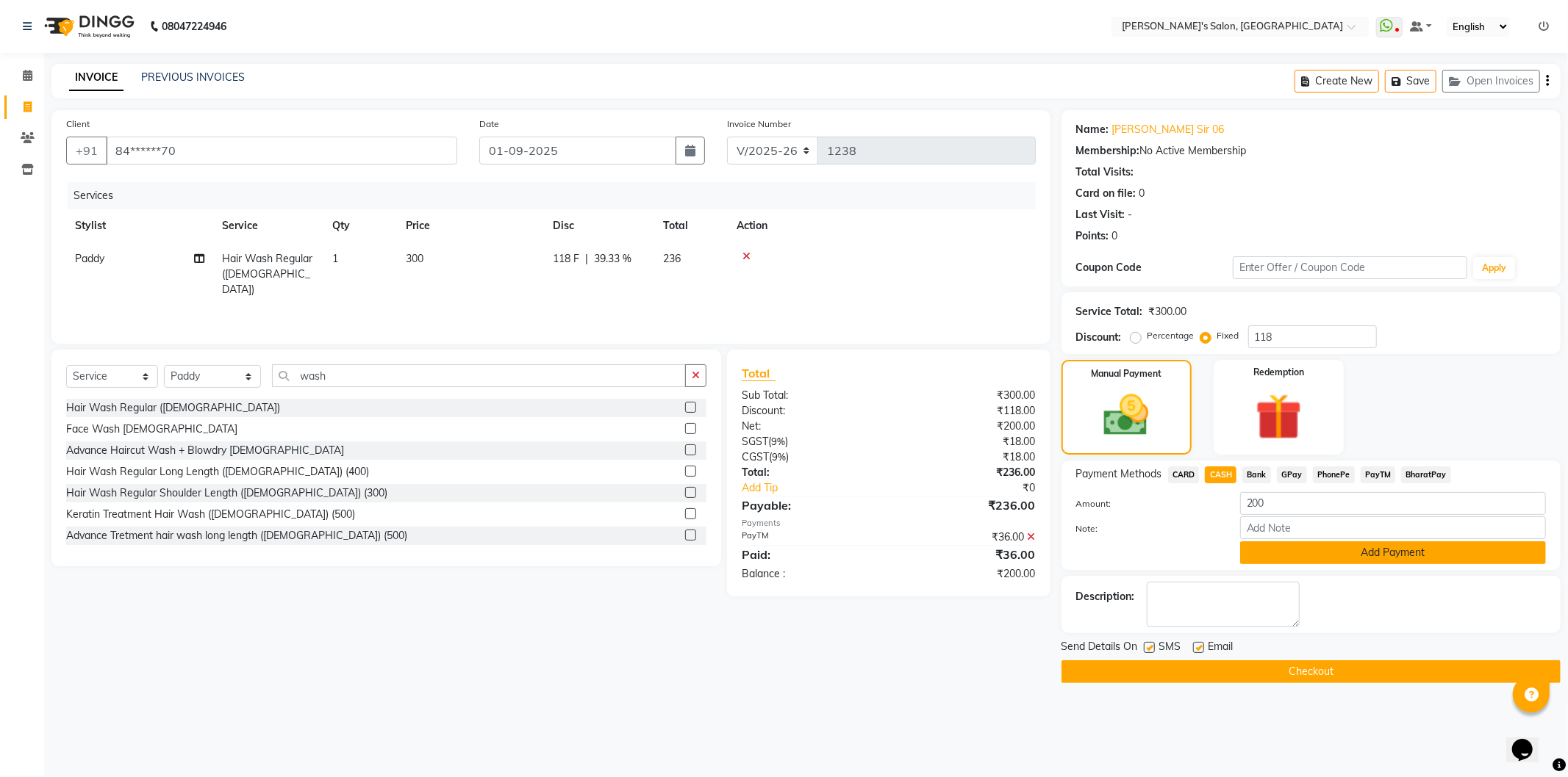
click at [1304, 557] on button "Add Payment" at bounding box center [1393, 553] width 306 height 23
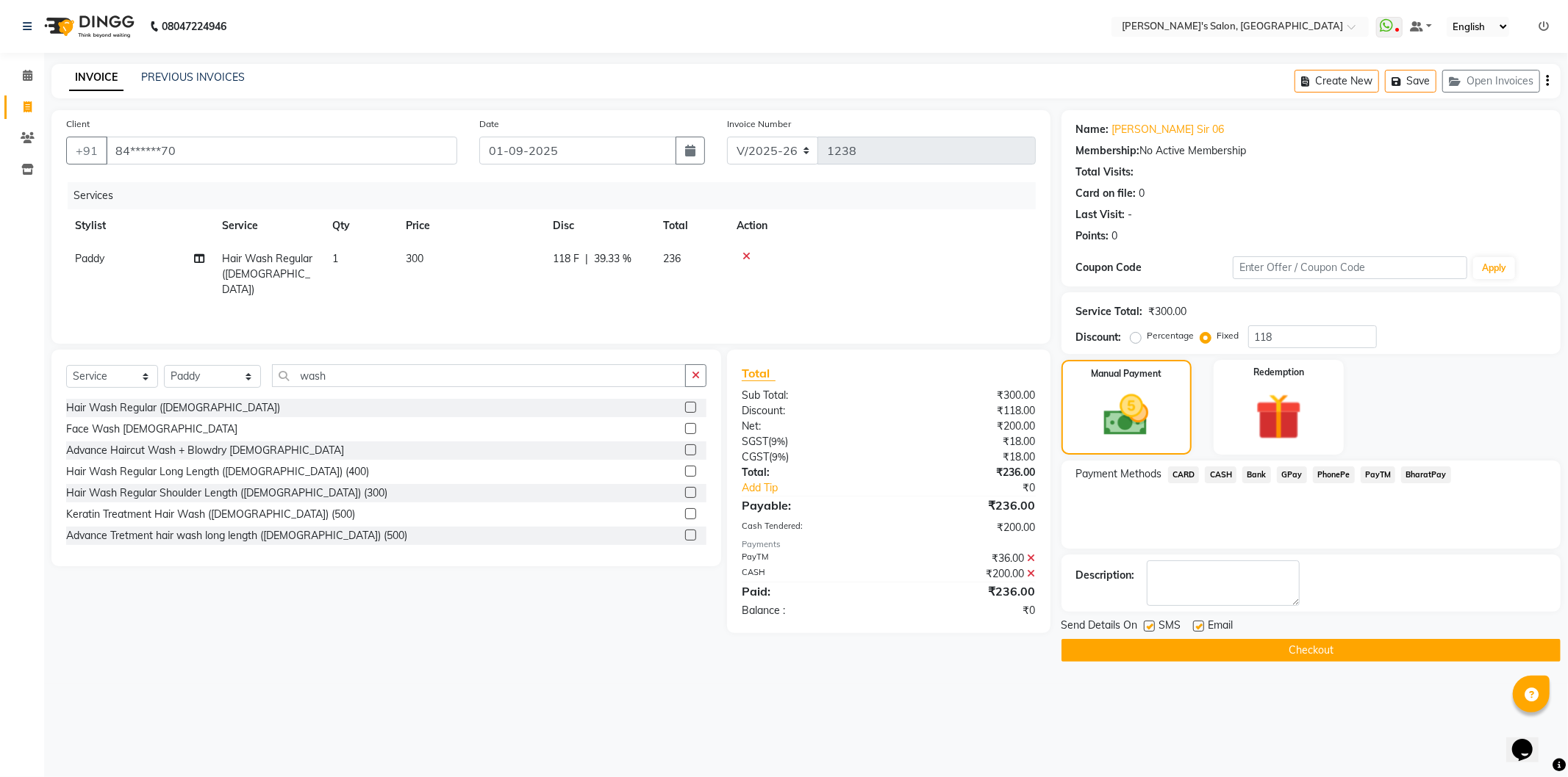
click at [1162, 656] on button "Checkout" at bounding box center [1310, 651] width 499 height 23
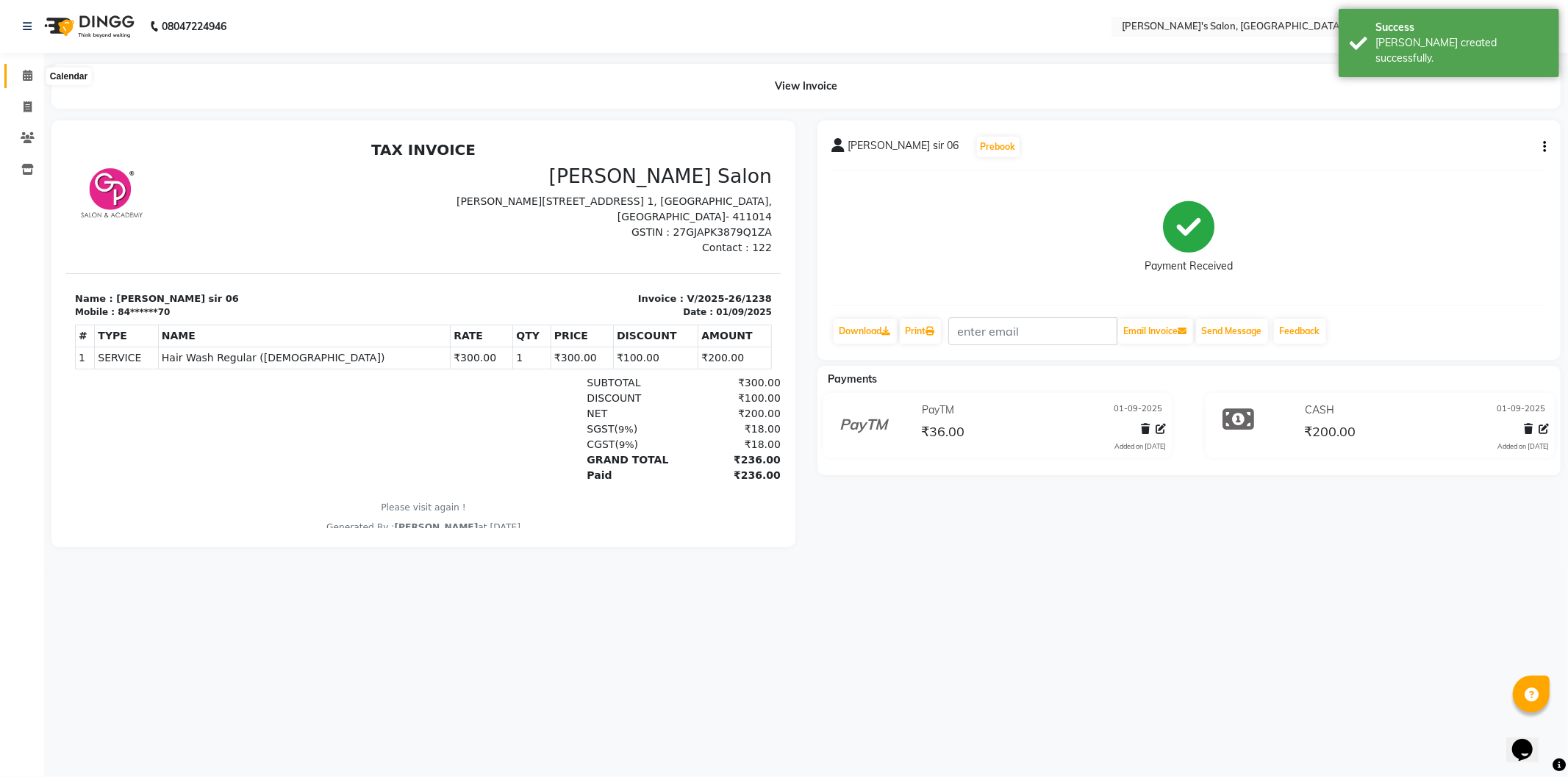
click at [20, 75] on span at bounding box center [28, 76] width 26 height 17
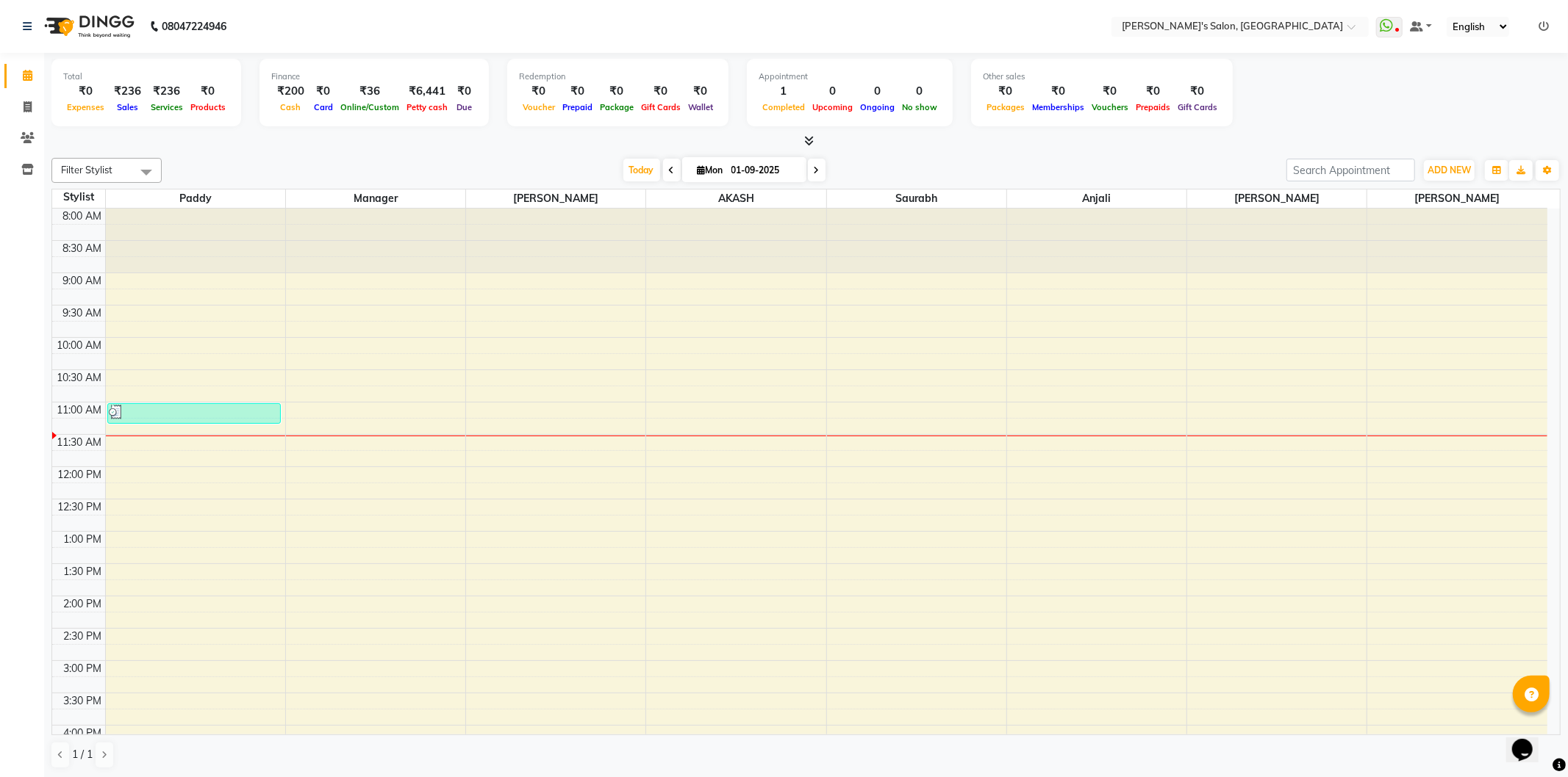
click at [1543, 30] on icon at bounding box center [1544, 27] width 11 height 11
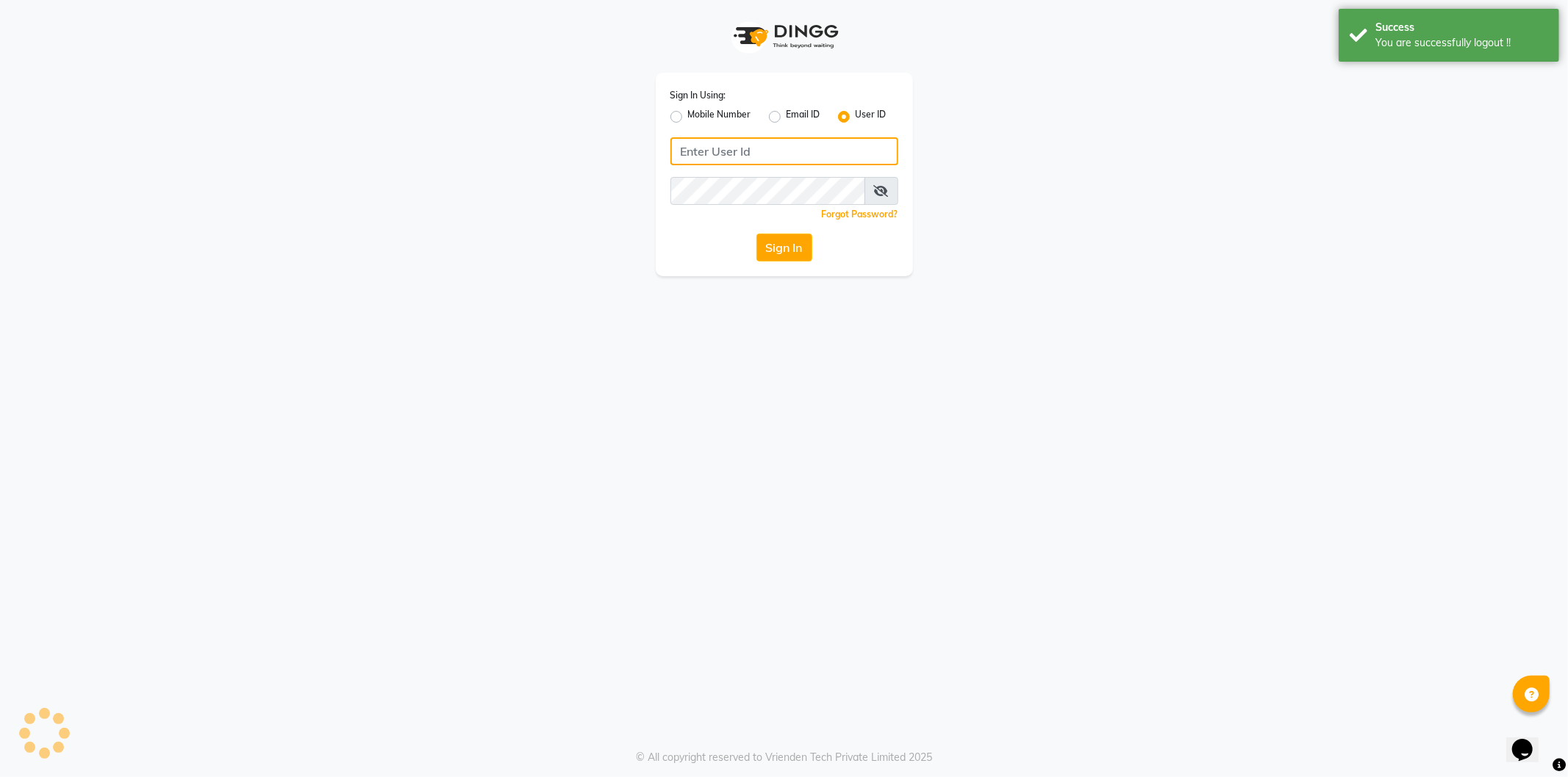
type input "8279543673"
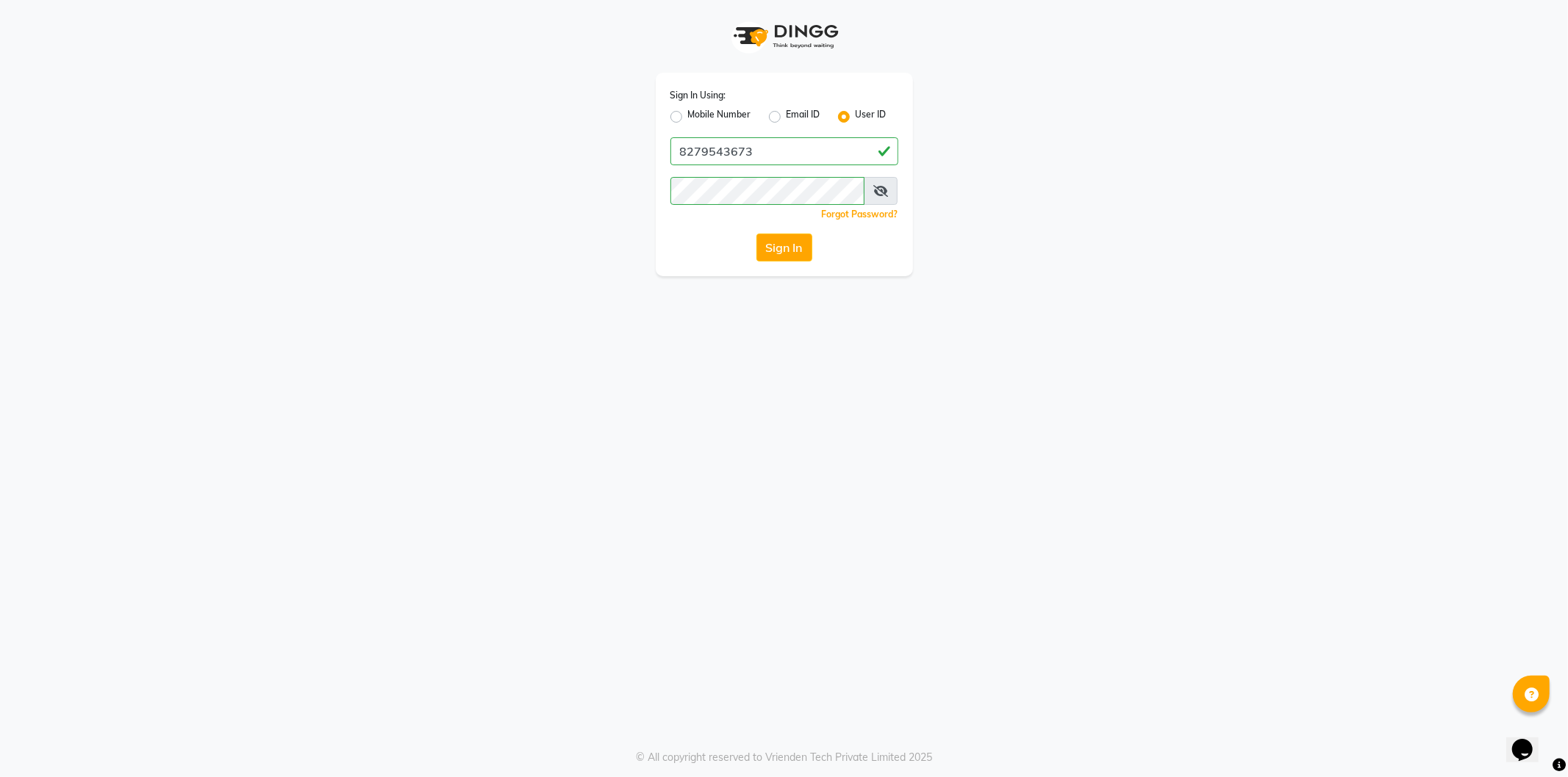
click at [688, 116] on label "Mobile Number" at bounding box center [720, 116] width 63 height 18
click at [688, 116] on input "Mobile Number" at bounding box center [693, 112] width 10 height 10
radio input "true"
radio input "false"
